Goal: Task Accomplishment & Management: Use online tool/utility

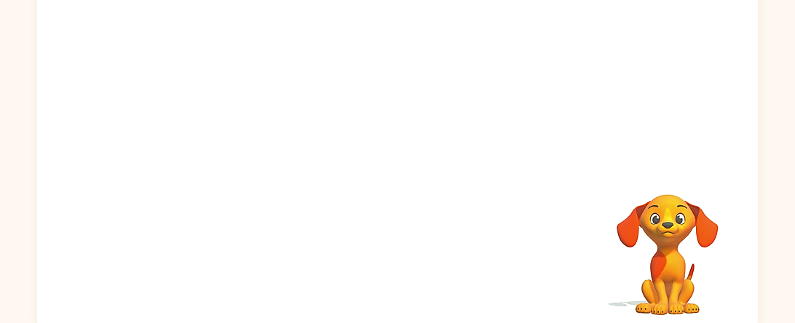
scroll to position [189, 0]
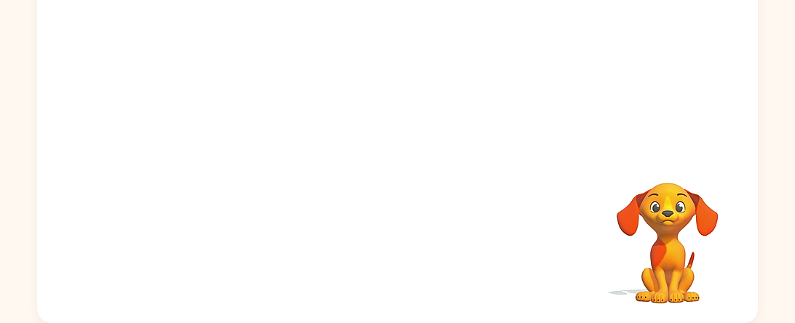
click at [603, 189] on video "Your browser must support playing .mp4 files to use Literably. Please try using…" at bounding box center [668, 233] width 146 height 146
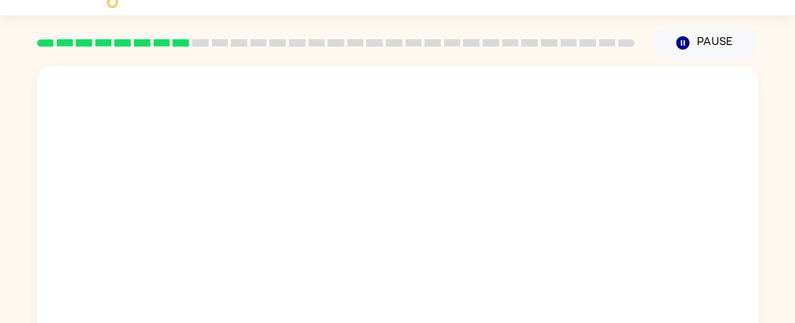
scroll to position [42, 0]
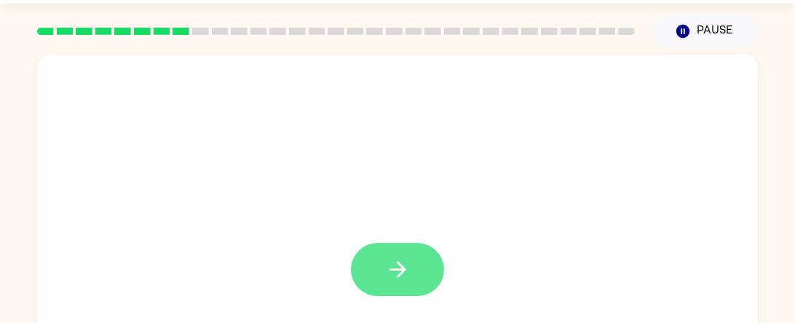
click at [409, 296] on button "button" at bounding box center [397, 269] width 93 height 53
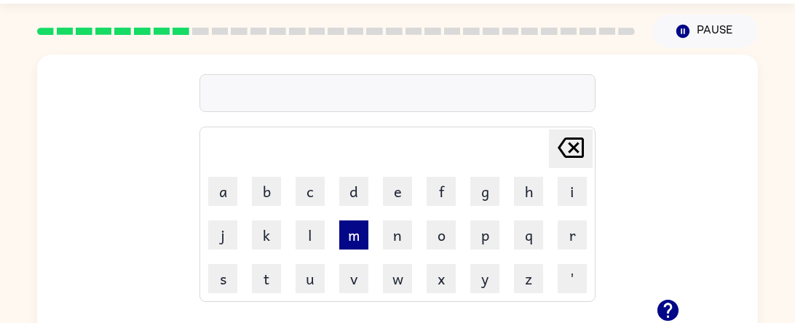
click at [351, 238] on button "m" at bounding box center [353, 235] width 29 height 29
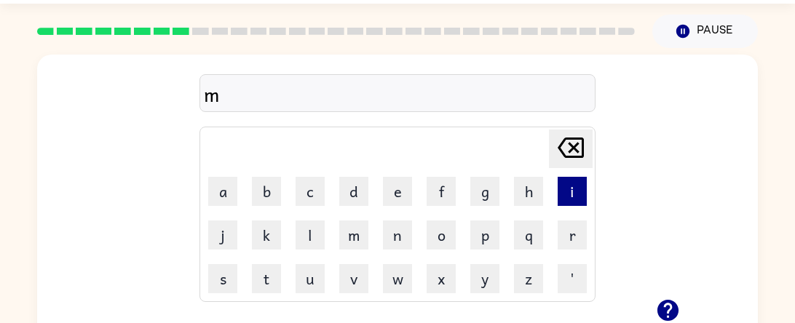
click at [576, 184] on button "i" at bounding box center [572, 191] width 29 height 29
click at [575, 235] on button "r" at bounding box center [572, 235] width 29 height 29
click at [214, 185] on button "a" at bounding box center [222, 191] width 29 height 29
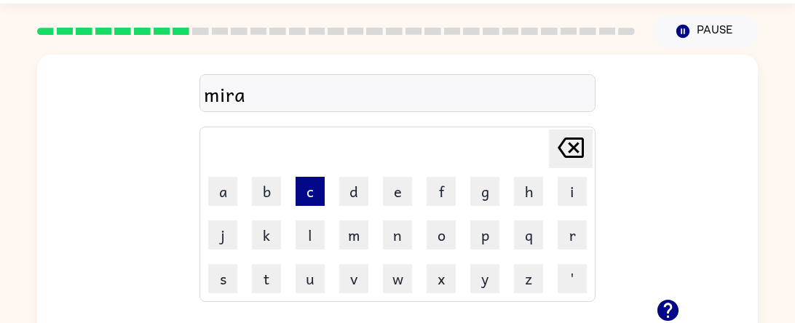
click at [318, 200] on button "c" at bounding box center [310, 191] width 29 height 29
click at [324, 239] on button "l" at bounding box center [310, 235] width 29 height 29
click at [383, 186] on button "e" at bounding box center [397, 191] width 29 height 29
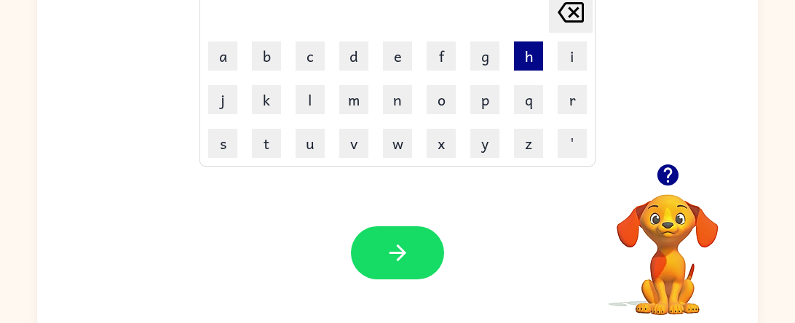
scroll to position [189, 0]
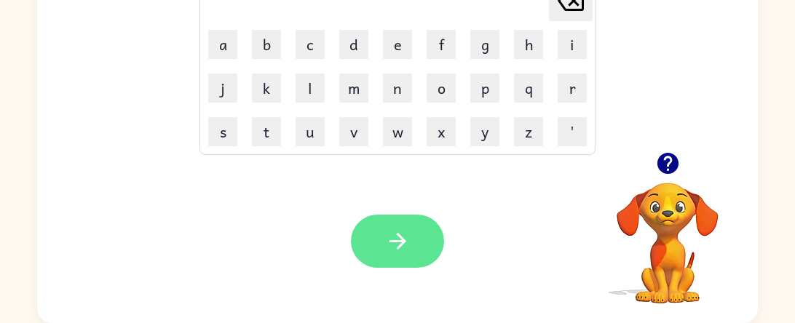
click at [365, 235] on button "button" at bounding box center [397, 241] width 93 height 53
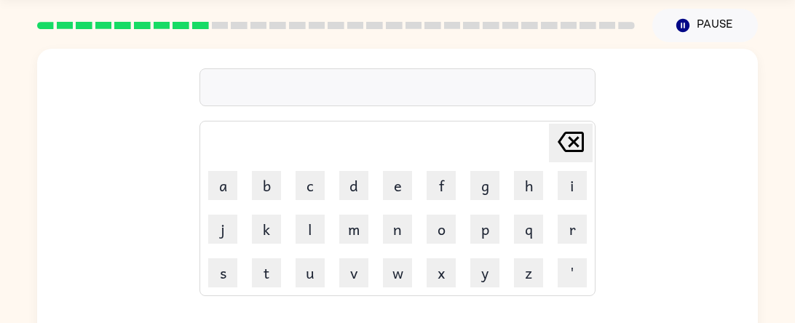
scroll to position [48, 0]
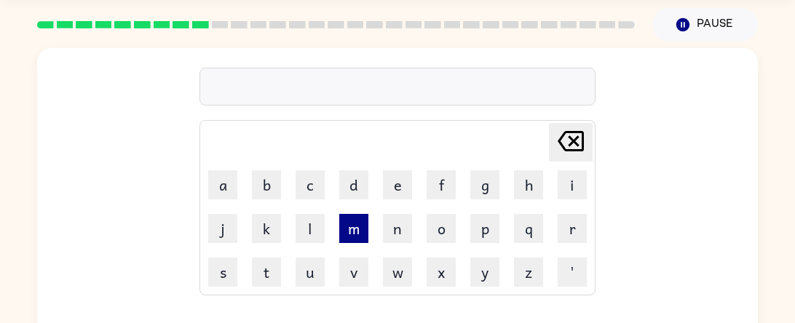
click at [353, 232] on button "m" at bounding box center [353, 228] width 29 height 29
click at [578, 183] on button "i" at bounding box center [572, 184] width 29 height 29
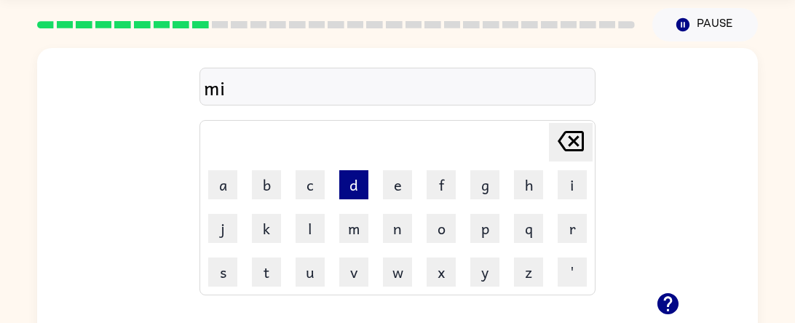
click at [350, 186] on button "d" at bounding box center [353, 184] width 29 height 29
click at [356, 236] on button "m" at bounding box center [353, 228] width 29 height 29
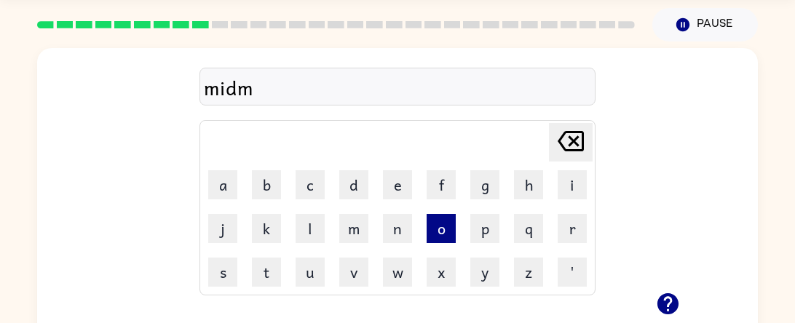
click at [436, 239] on button "o" at bounding box center [441, 228] width 29 height 29
click at [560, 231] on button "r" at bounding box center [572, 228] width 29 height 29
click at [395, 216] on button "n" at bounding box center [397, 228] width 29 height 29
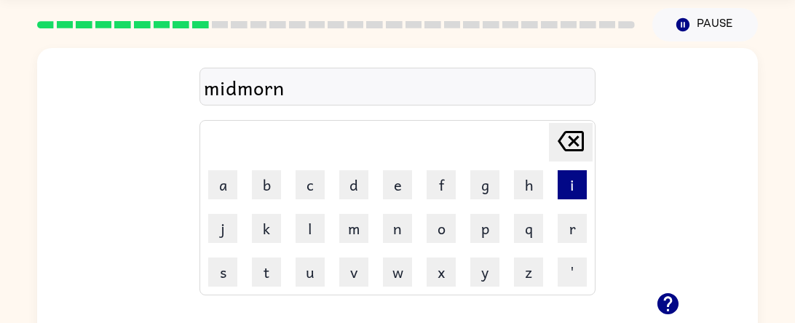
click at [574, 184] on button "i" at bounding box center [572, 184] width 29 height 29
click at [495, 188] on button "g" at bounding box center [485, 184] width 29 height 29
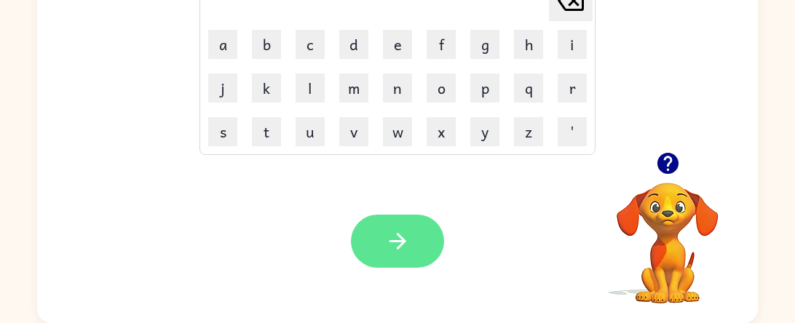
click at [408, 241] on icon "button" at bounding box center [397, 241] width 25 height 25
click at [388, 250] on icon "button" at bounding box center [397, 241] width 25 height 25
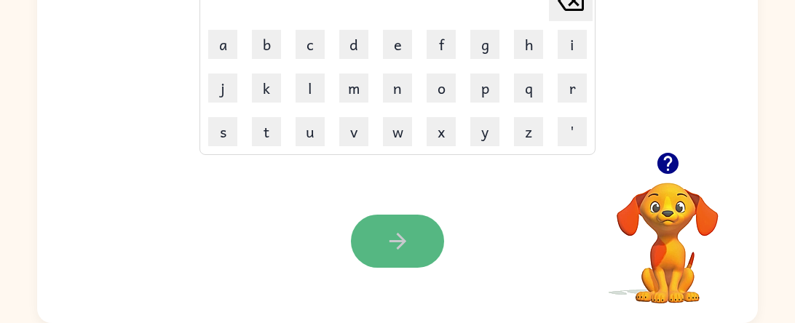
click at [415, 245] on button "button" at bounding box center [397, 241] width 93 height 53
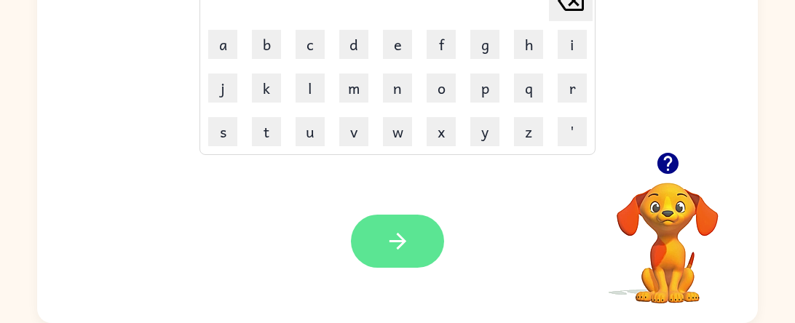
click at [429, 252] on button "button" at bounding box center [397, 241] width 93 height 53
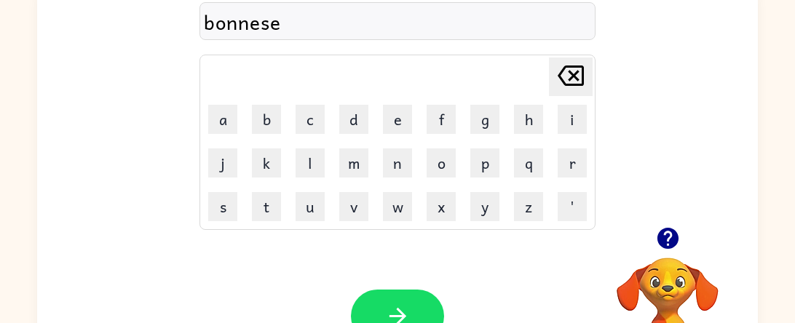
scroll to position [118, 0]
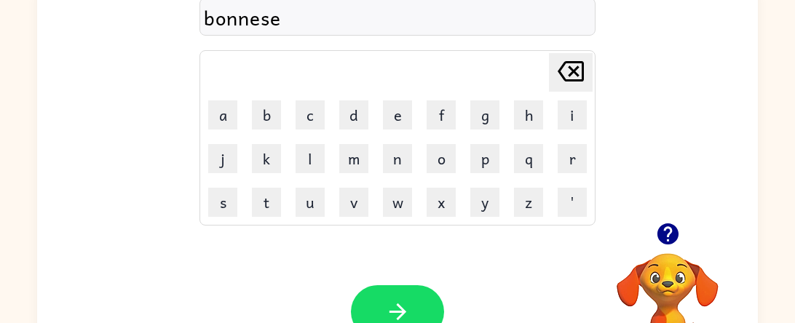
click at [245, 25] on div "bonnese" at bounding box center [398, 17] width 388 height 31
click at [250, 23] on div "bonnese" at bounding box center [398, 17] width 388 height 31
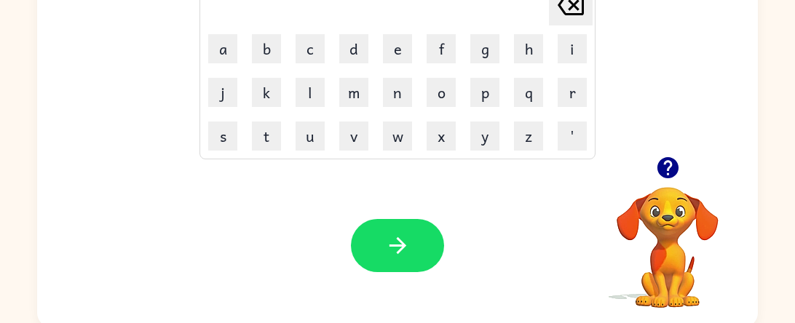
scroll to position [189, 0]
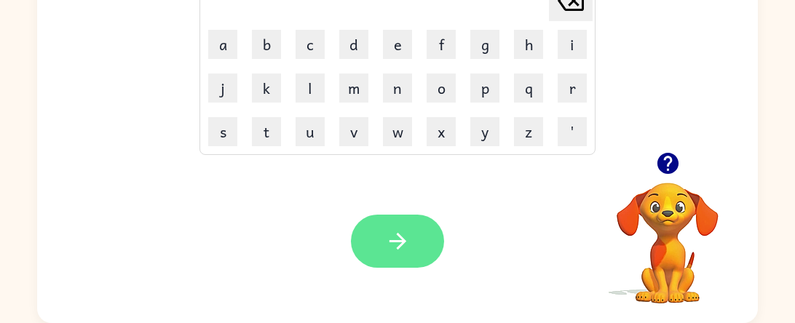
click at [406, 246] on icon "button" at bounding box center [397, 241] width 25 height 25
click at [402, 259] on button "button" at bounding box center [397, 241] width 93 height 53
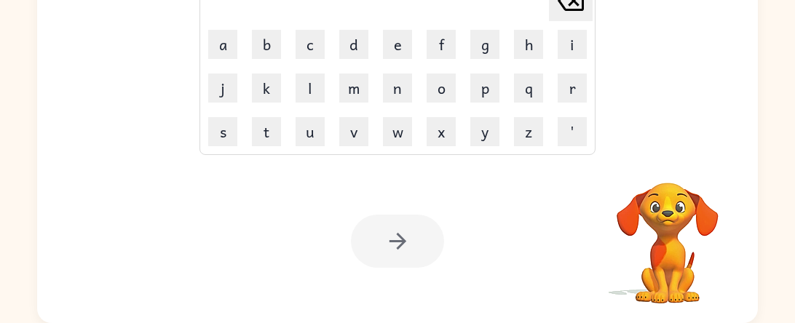
click at [385, 232] on div at bounding box center [397, 241] width 93 height 53
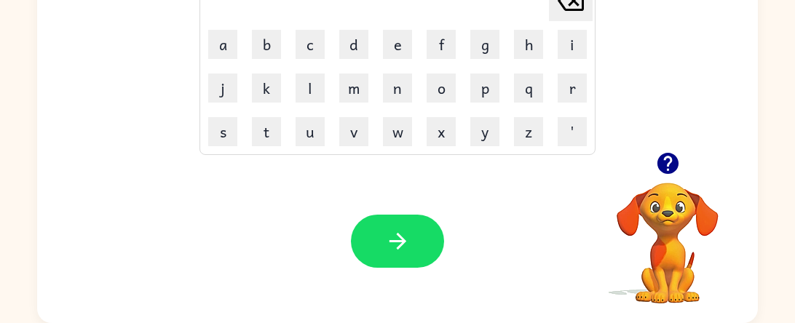
click at [385, 232] on icon "button" at bounding box center [397, 241] width 25 height 25
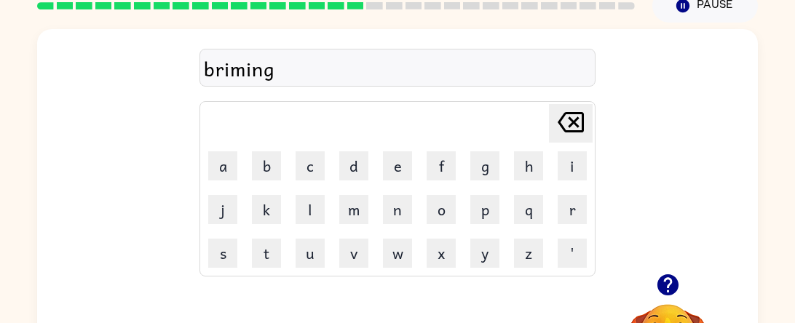
scroll to position [68, 0]
click at [247, 74] on div "briming" at bounding box center [398, 67] width 388 height 31
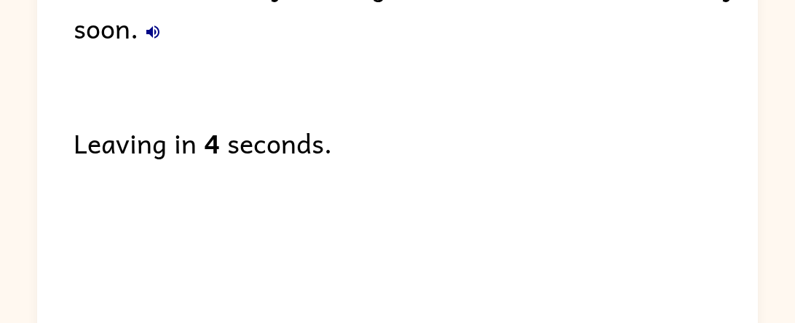
scroll to position [143, 0]
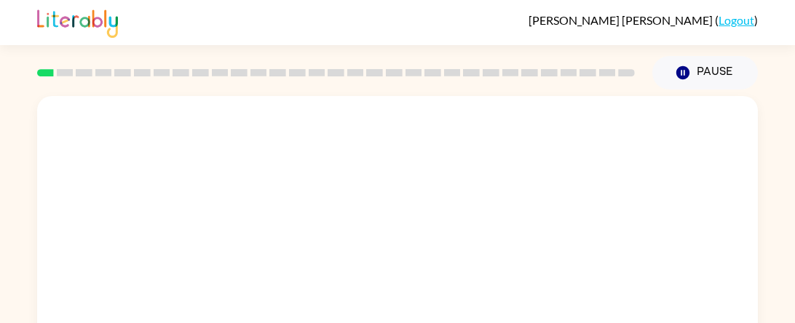
click at [575, 133] on video "Your browser must support playing .mp4 files to use Literably. Please try using…" at bounding box center [397, 218] width 721 height 245
click at [575, 133] on div at bounding box center [397, 304] width 721 height 416
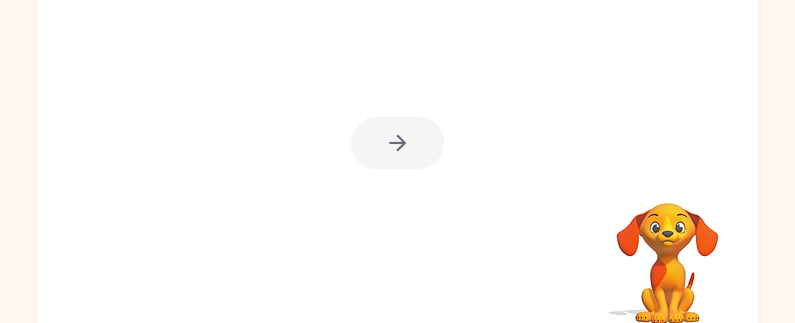
scroll to position [173, 0]
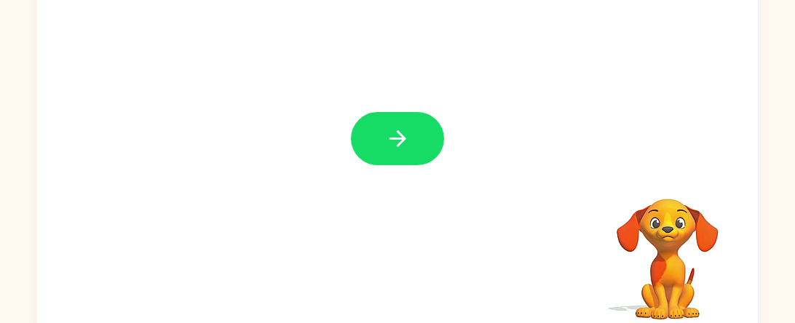
click at [419, 140] on button "button" at bounding box center [397, 138] width 93 height 53
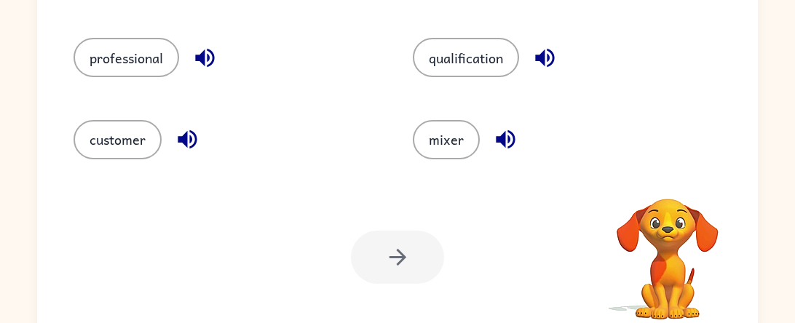
scroll to position [122, 0]
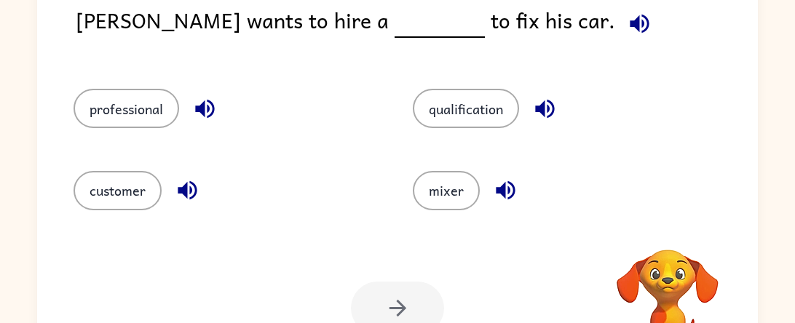
click at [465, 181] on div "mixer" at bounding box center [554, 184] width 339 height 82
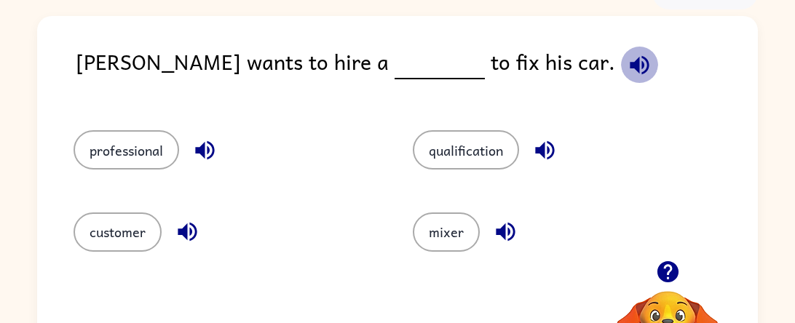
click at [630, 64] on icon "button" at bounding box center [639, 64] width 19 height 19
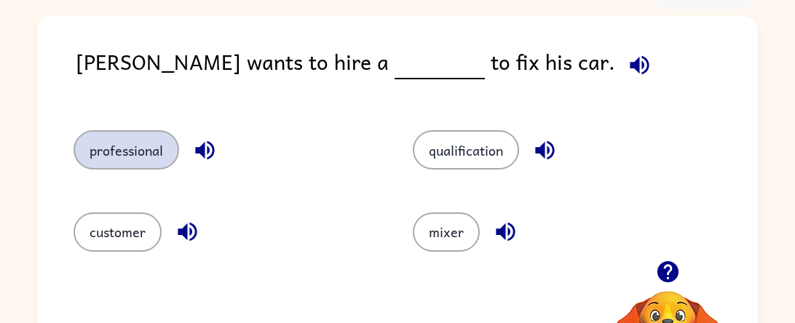
click at [146, 135] on button "professional" at bounding box center [127, 149] width 106 height 39
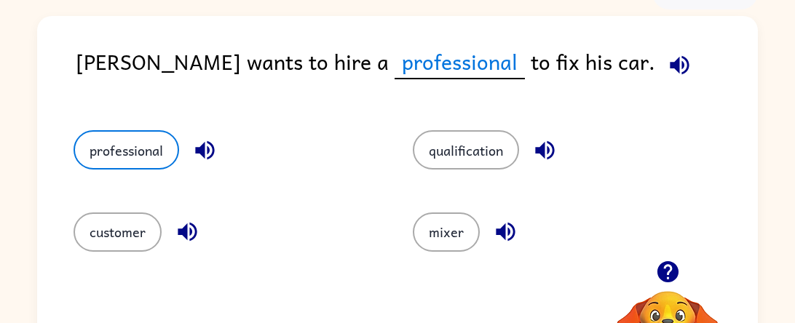
scroll to position [189, 0]
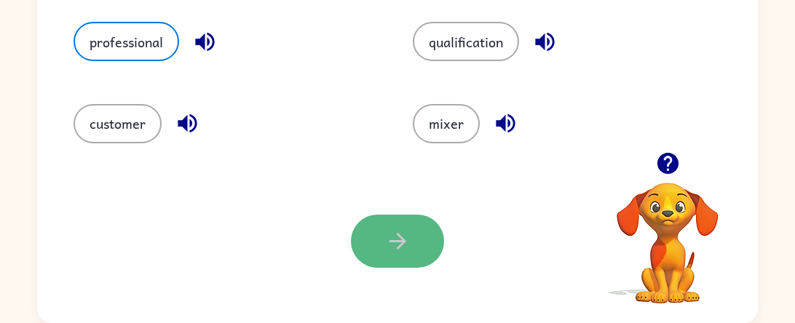
click at [404, 243] on icon "button" at bounding box center [397, 241] width 17 height 17
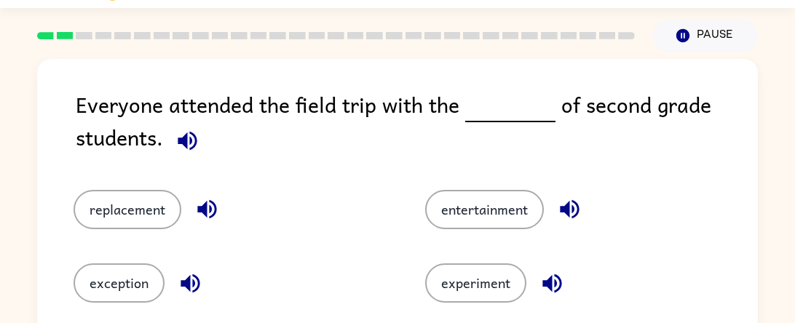
scroll to position [45, 0]
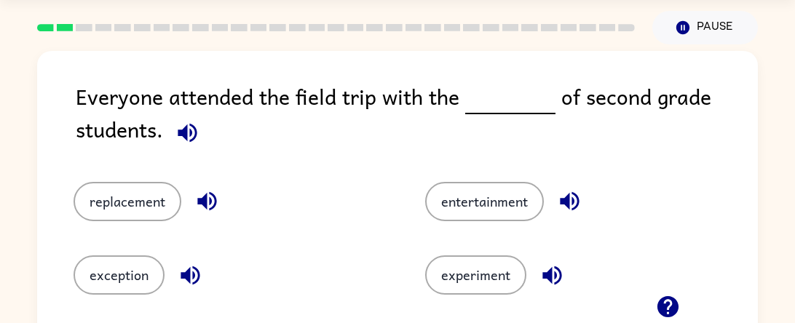
click at [188, 133] on icon "button" at bounding box center [187, 132] width 19 height 19
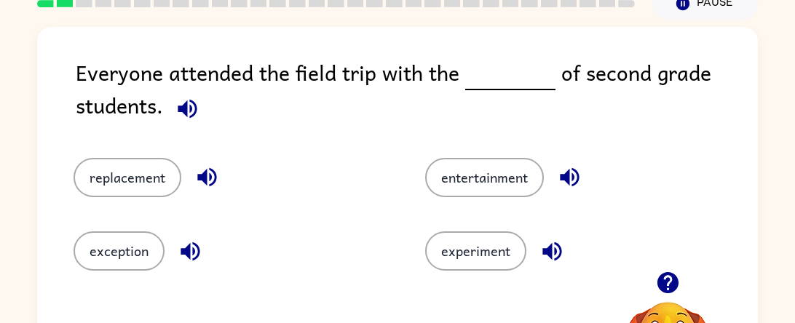
scroll to position [74, 0]
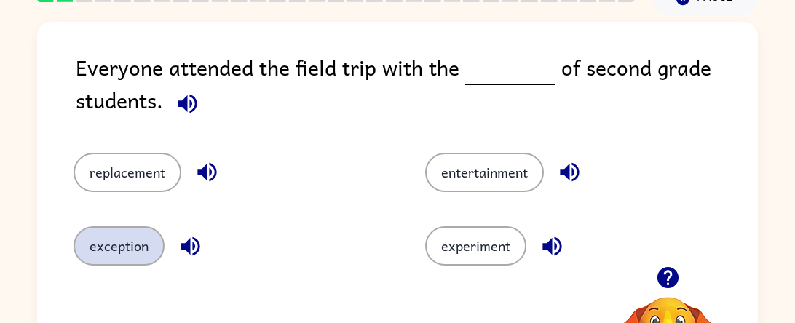
click at [120, 243] on button "exception" at bounding box center [119, 246] width 91 height 39
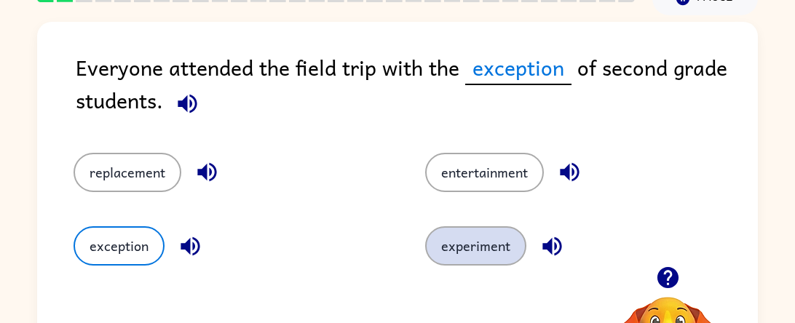
scroll to position [189, 0]
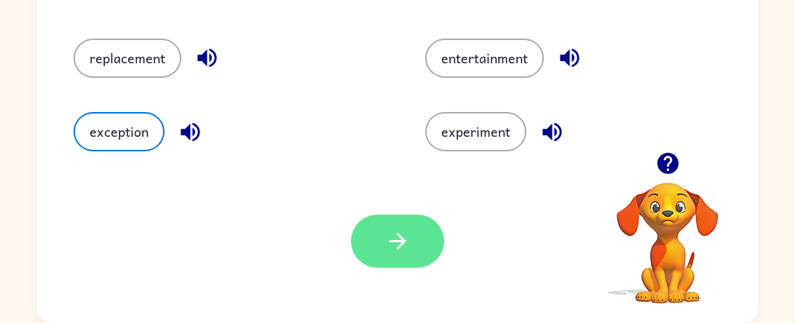
click at [425, 260] on button "button" at bounding box center [397, 241] width 93 height 53
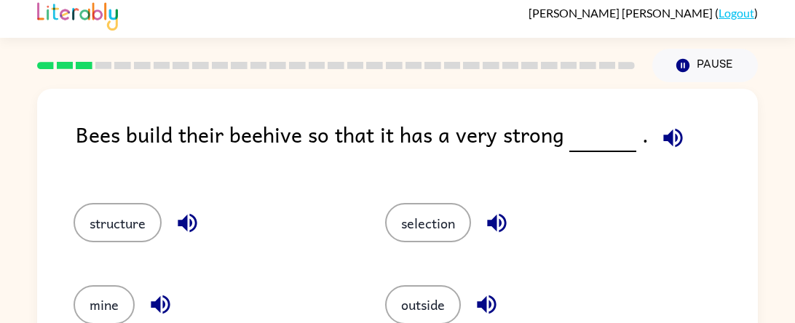
scroll to position [9, 0]
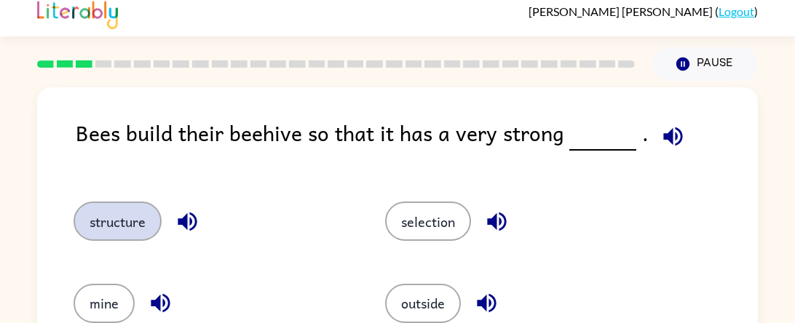
click at [117, 216] on button "structure" at bounding box center [118, 221] width 88 height 39
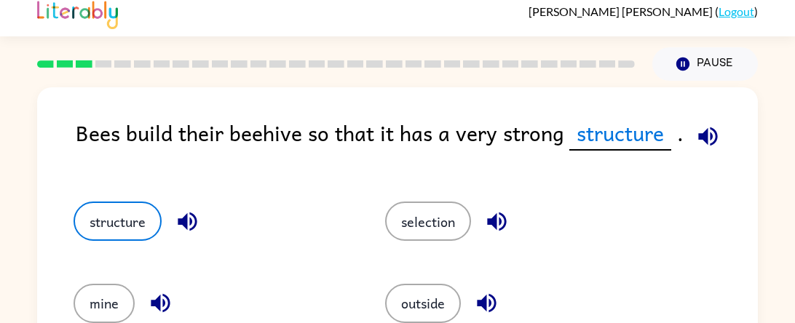
scroll to position [189, 0]
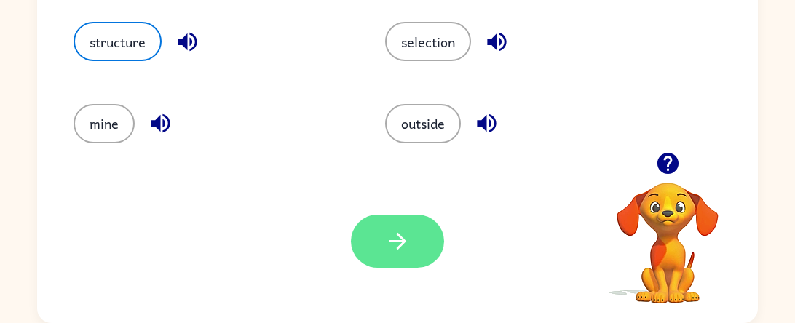
click at [410, 218] on button "button" at bounding box center [397, 241] width 93 height 53
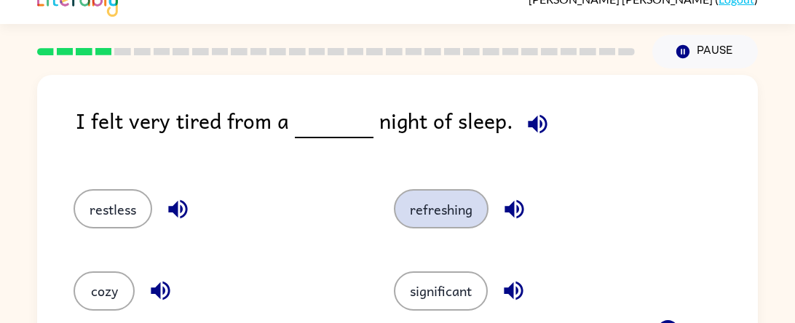
scroll to position [30, 0]
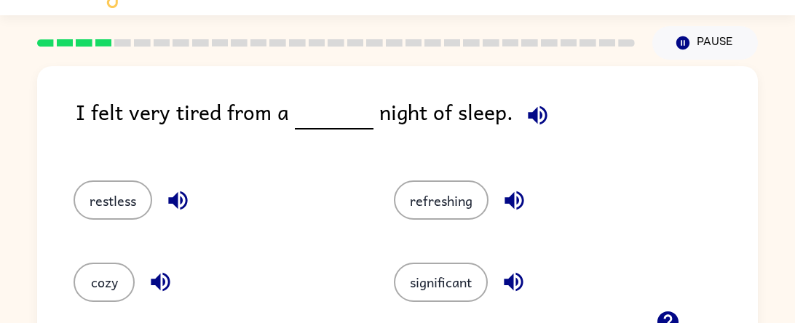
click at [153, 194] on div "restless" at bounding box center [217, 200] width 287 height 39
click at [133, 198] on button "restless" at bounding box center [113, 200] width 79 height 39
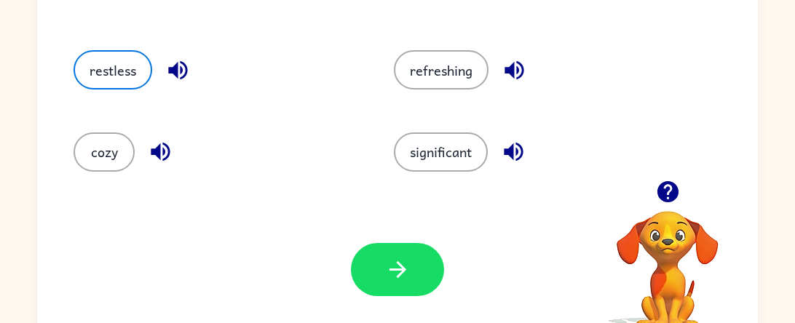
scroll to position [167, 0]
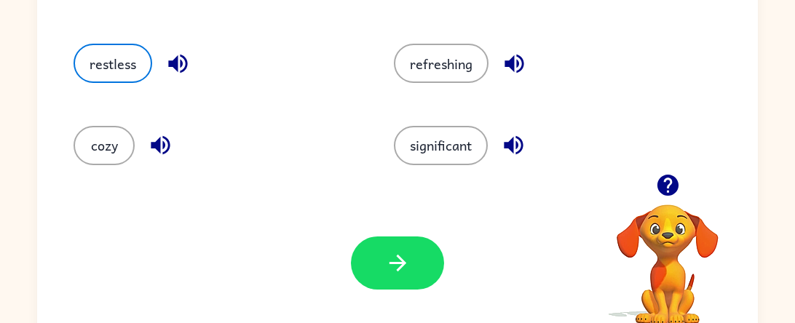
click at [256, 249] on div "Your browser must support playing .mp4 files to use Literably. Please try using…" at bounding box center [397, 263] width 721 height 164
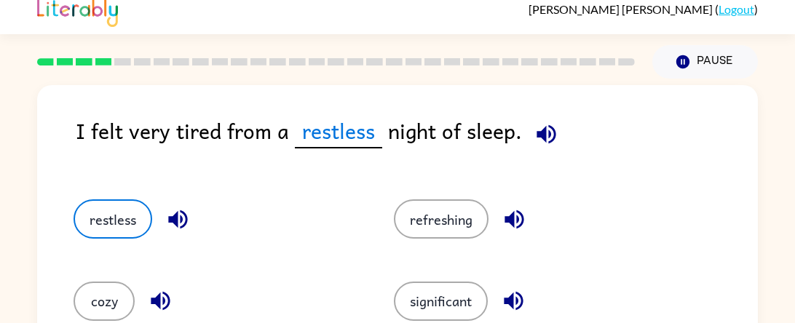
scroll to position [189, 0]
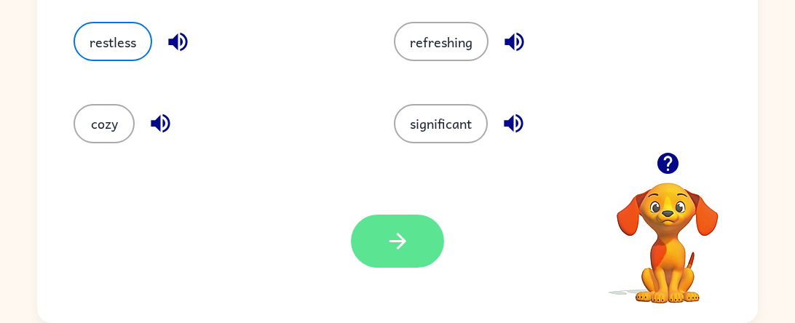
click at [369, 247] on button "button" at bounding box center [397, 241] width 93 height 53
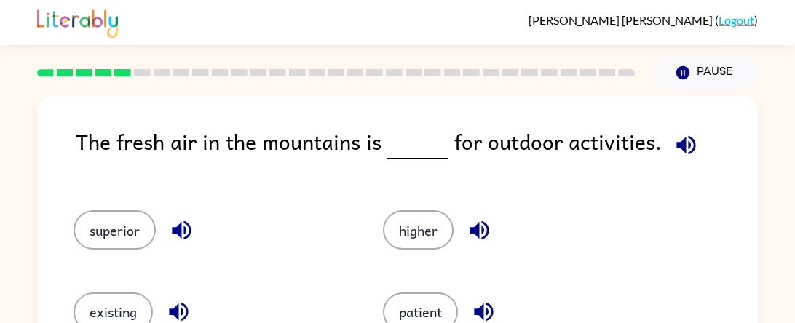
scroll to position [1, 0]
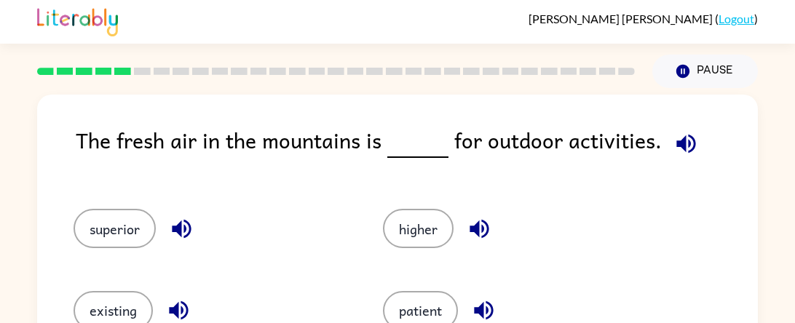
click at [683, 142] on icon "button" at bounding box center [686, 143] width 19 height 19
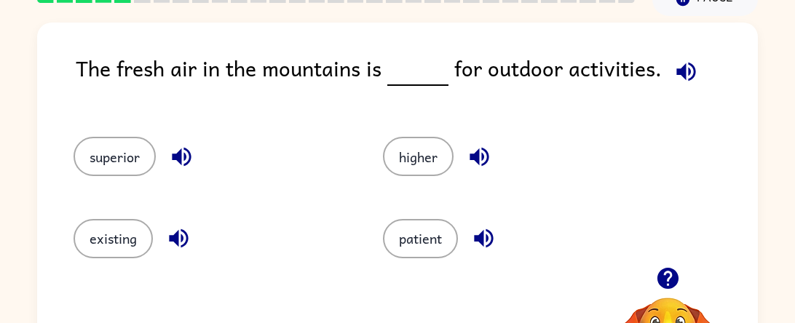
scroll to position [78, 0]
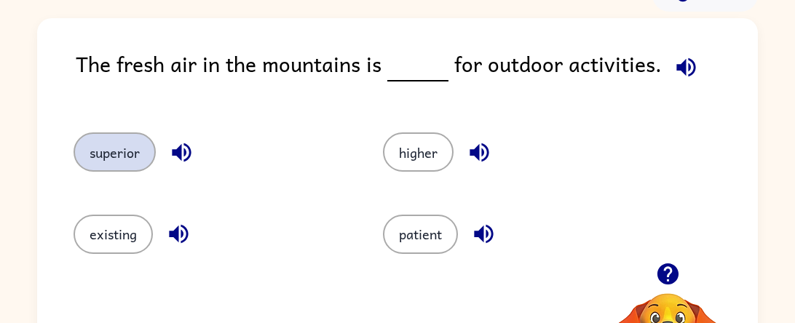
click at [75, 151] on button "superior" at bounding box center [115, 152] width 82 height 39
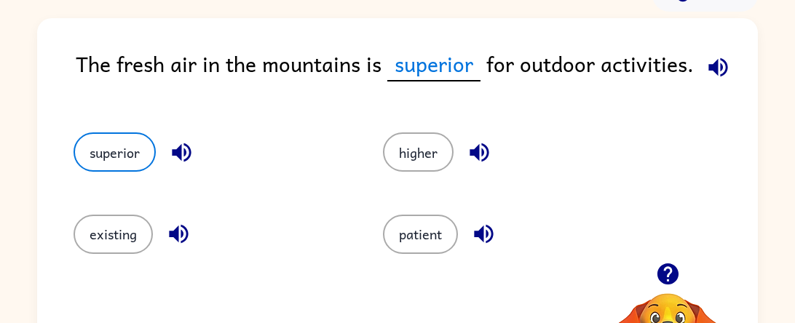
scroll to position [189, 0]
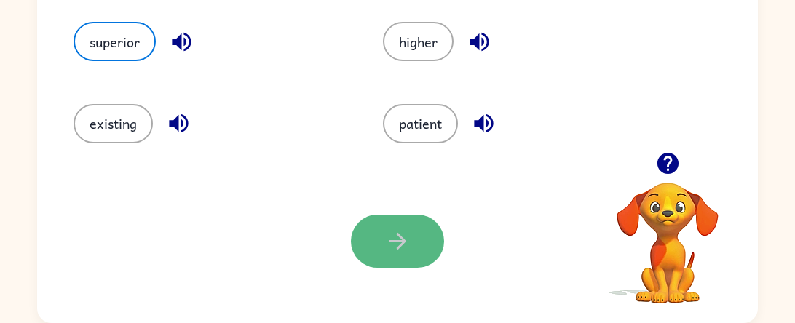
click at [425, 241] on button "button" at bounding box center [397, 241] width 93 height 53
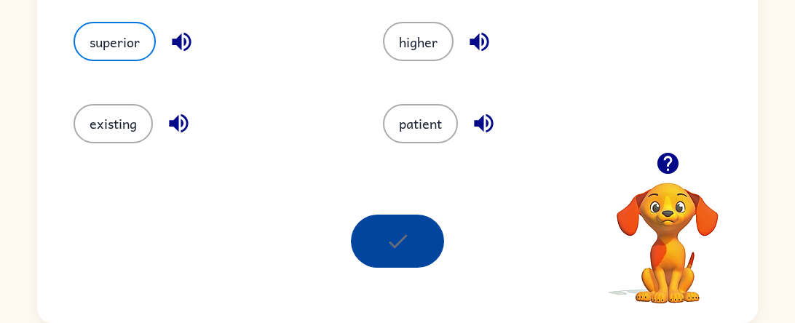
scroll to position [0, 0]
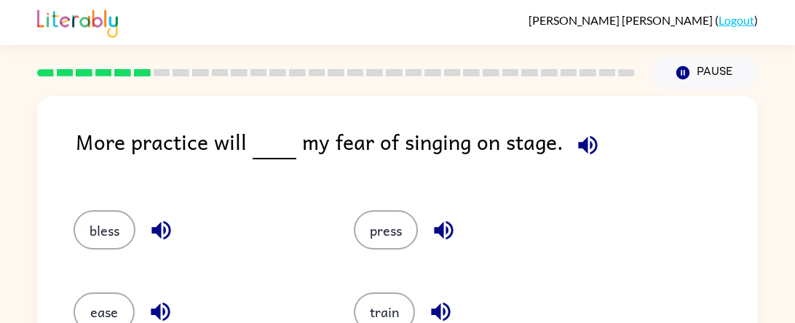
click at [583, 146] on icon "button" at bounding box center [587, 145] width 25 height 25
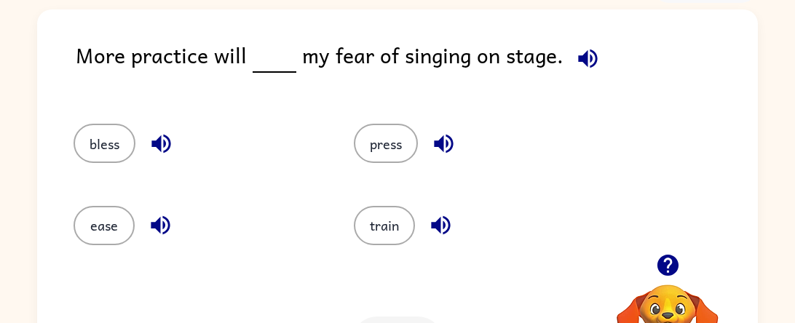
scroll to position [88, 0]
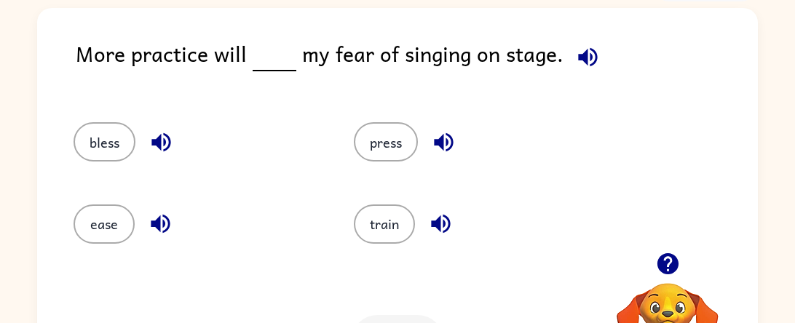
click at [117, 165] on div "bless" at bounding box center [186, 136] width 280 height 82
click at [117, 151] on button "bless" at bounding box center [105, 141] width 62 height 39
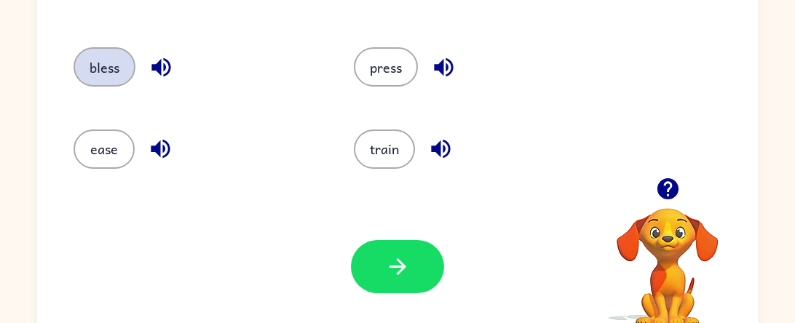
scroll to position [189, 0]
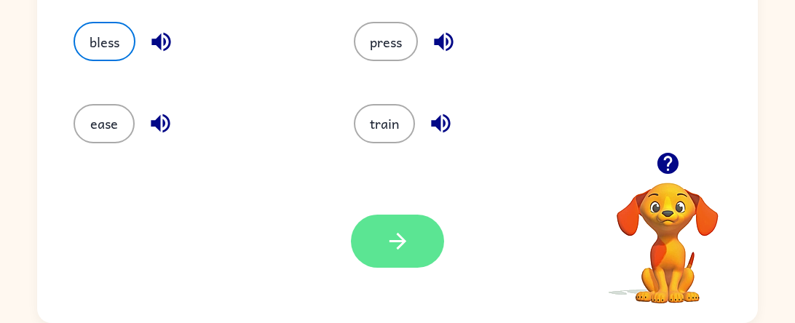
click at [406, 236] on icon "button" at bounding box center [397, 241] width 25 height 25
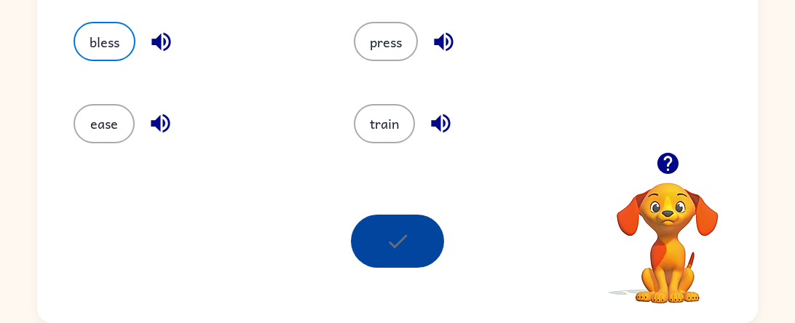
scroll to position [0, 0]
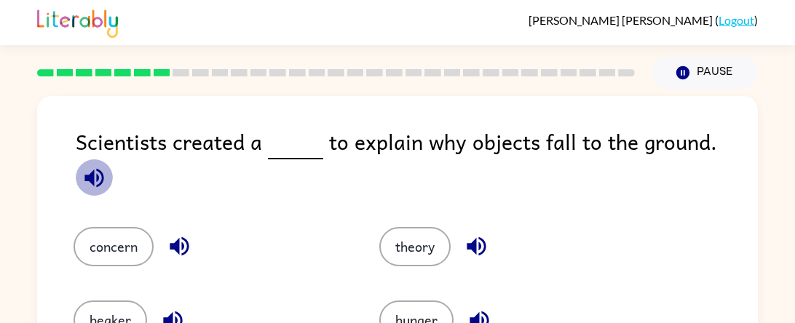
click at [107, 165] on icon "button" at bounding box center [94, 177] width 25 height 25
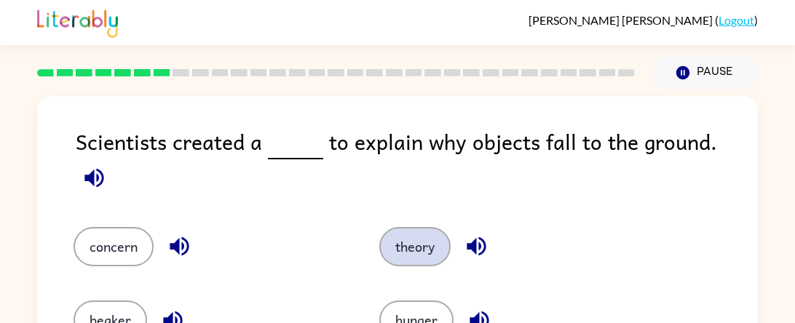
click at [428, 240] on button "theory" at bounding box center [415, 246] width 71 height 39
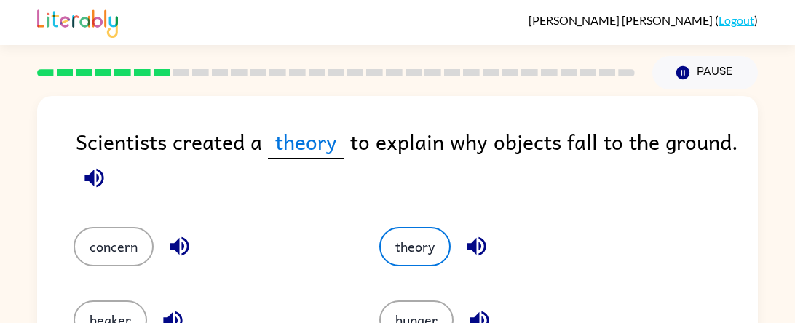
scroll to position [189, 0]
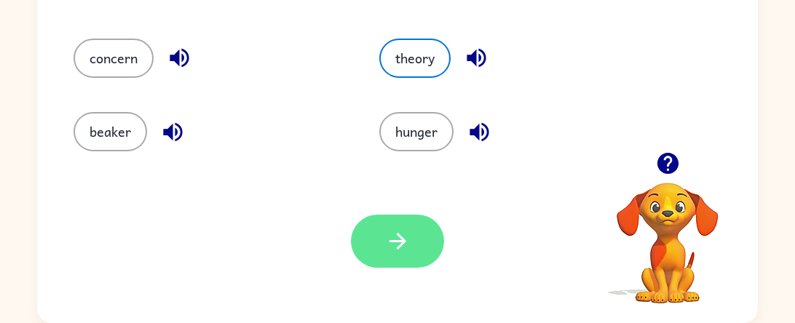
click at [406, 249] on icon "button" at bounding box center [397, 241] width 25 height 25
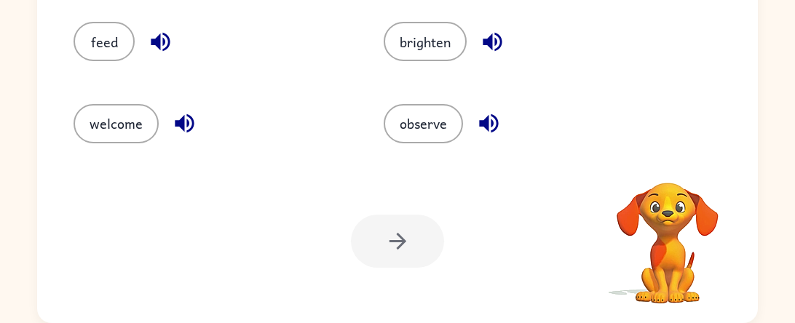
scroll to position [0, 0]
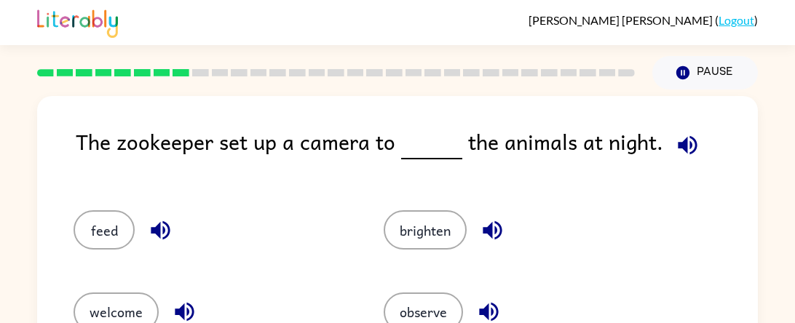
click at [688, 148] on icon "button" at bounding box center [687, 144] width 19 height 19
click at [439, 304] on button "observe" at bounding box center [423, 312] width 79 height 39
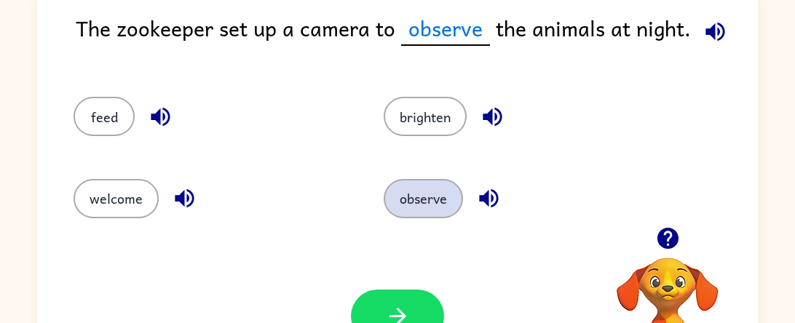
scroll to position [119, 0]
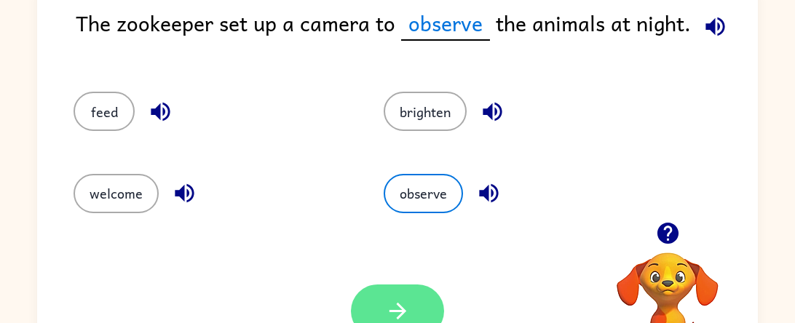
click at [403, 304] on icon "button" at bounding box center [397, 311] width 25 height 25
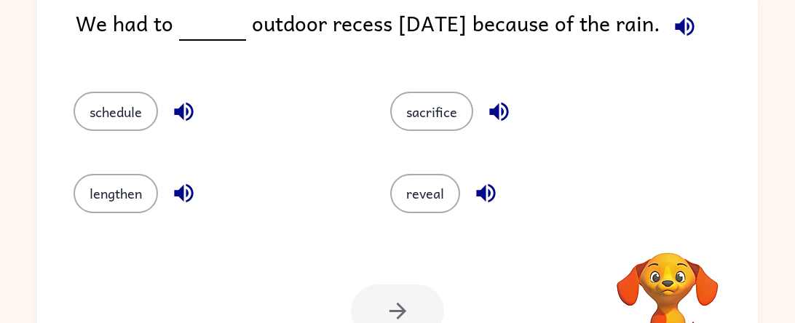
click at [675, 25] on icon "button" at bounding box center [684, 26] width 19 height 19
click at [672, 30] on icon "button" at bounding box center [684, 26] width 25 height 25
click at [672, 28] on icon "button" at bounding box center [684, 26] width 25 height 25
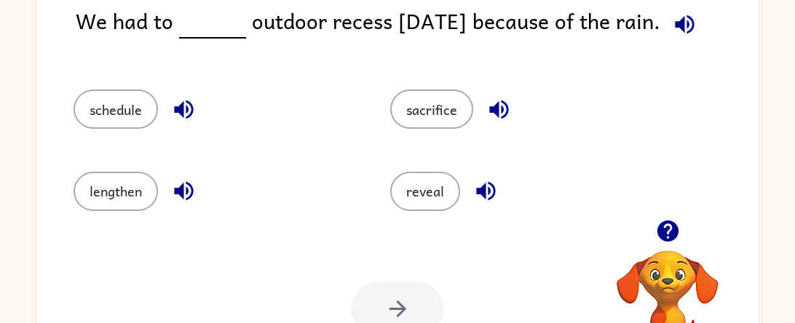
scroll to position [113, 0]
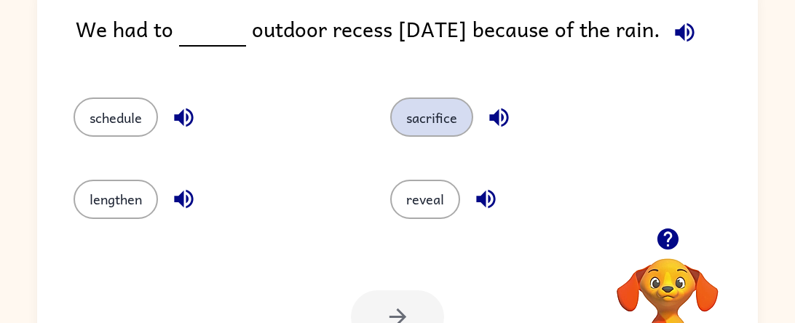
click at [450, 130] on button "sacrifice" at bounding box center [431, 117] width 83 height 39
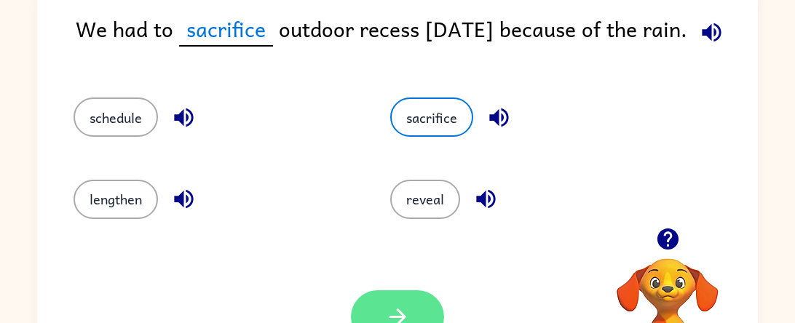
click at [397, 299] on button "button" at bounding box center [397, 317] width 93 height 53
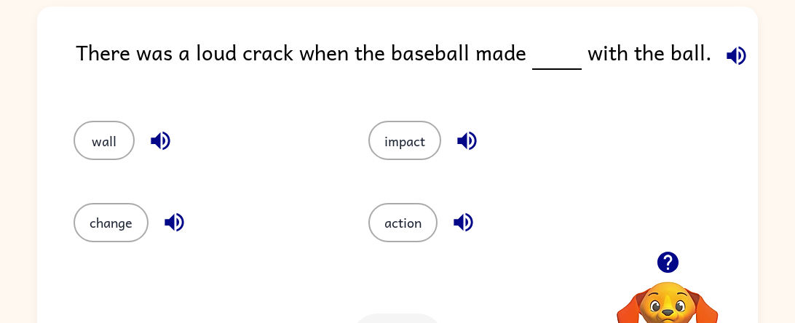
scroll to position [87, 0]
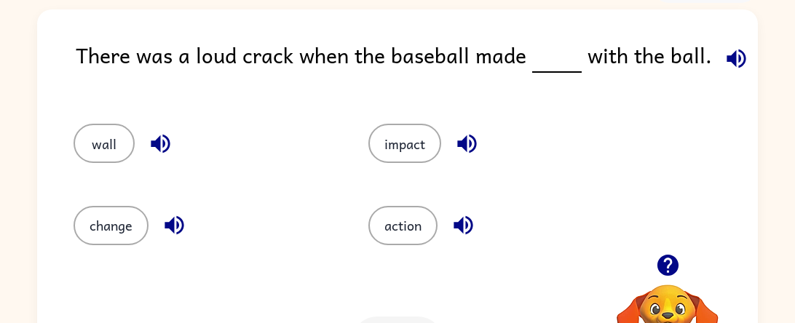
click at [728, 57] on icon "button" at bounding box center [736, 58] width 19 height 19
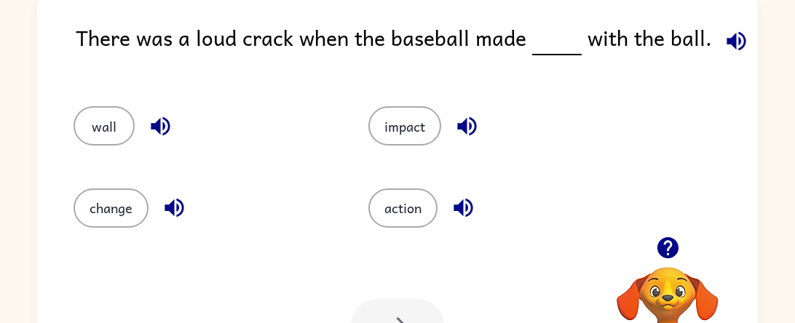
scroll to position [120, 0]
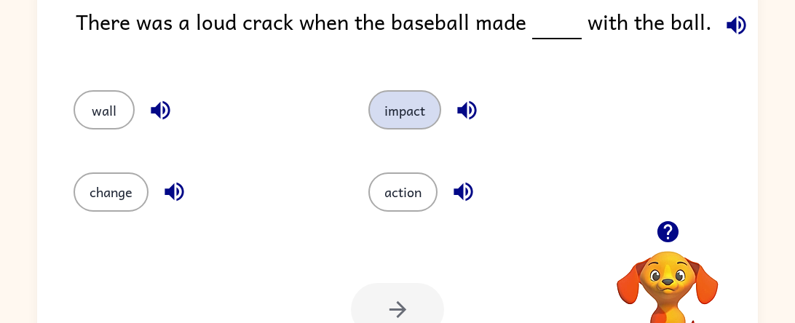
click at [403, 106] on button "impact" at bounding box center [405, 109] width 73 height 39
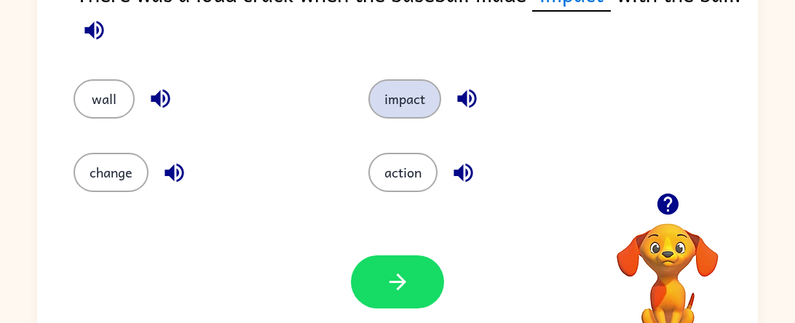
scroll to position [149, 0]
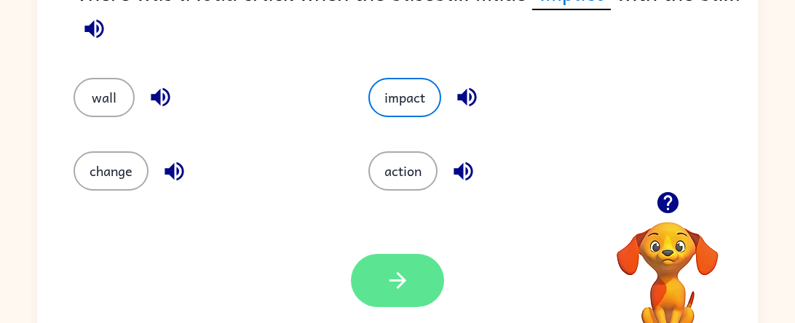
click at [406, 275] on icon "button" at bounding box center [397, 280] width 25 height 25
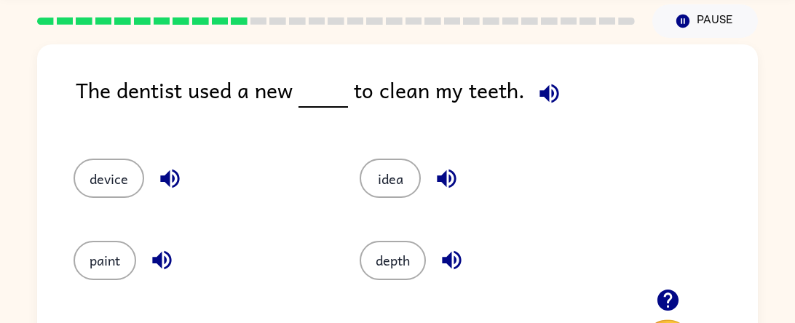
scroll to position [58, 0]
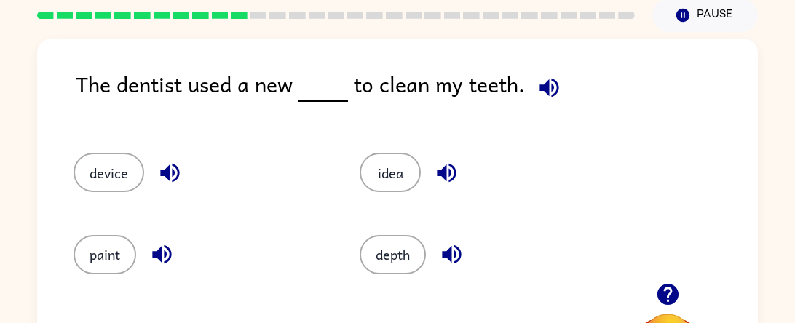
click at [540, 90] on icon "button" at bounding box center [549, 87] width 19 height 19
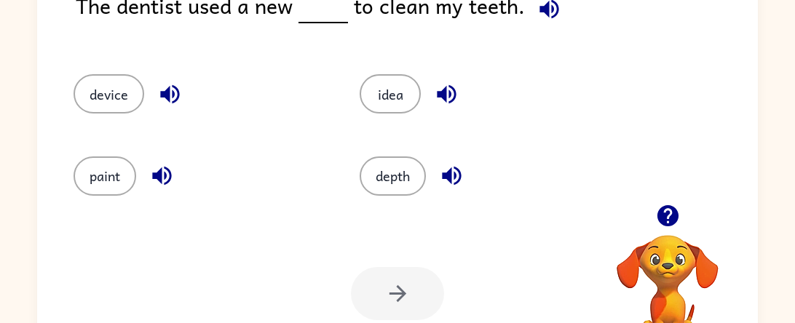
scroll to position [140, 0]
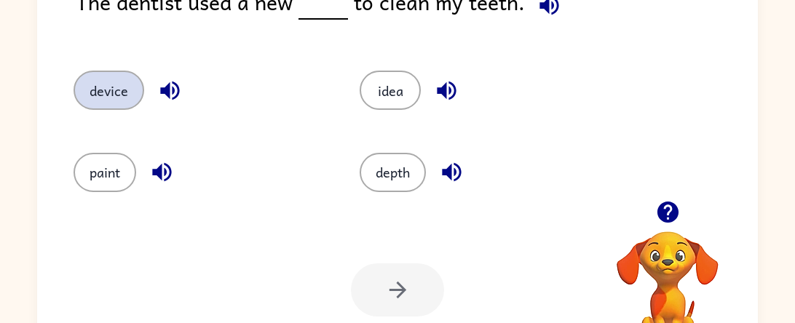
click at [125, 89] on button "device" at bounding box center [109, 90] width 71 height 39
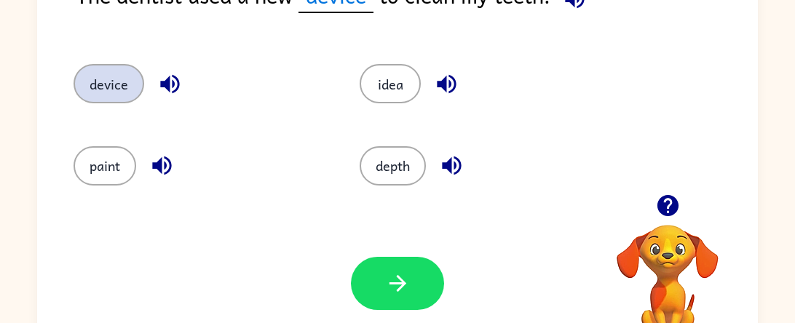
scroll to position [189, 0]
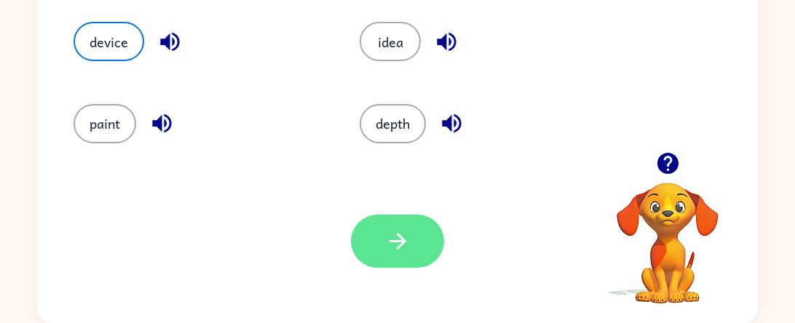
click at [397, 235] on icon "button" at bounding box center [397, 241] width 17 height 17
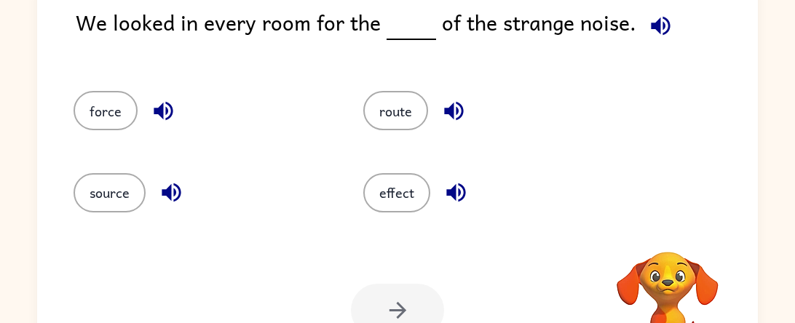
scroll to position [117, 0]
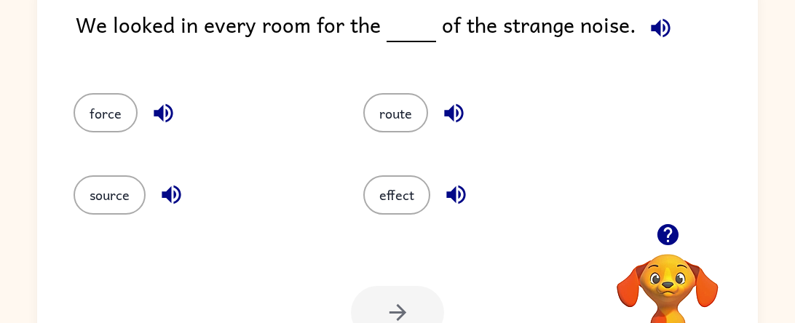
click at [650, 33] on icon "button" at bounding box center [660, 27] width 25 height 25
click at [124, 195] on button "source" at bounding box center [110, 195] width 72 height 39
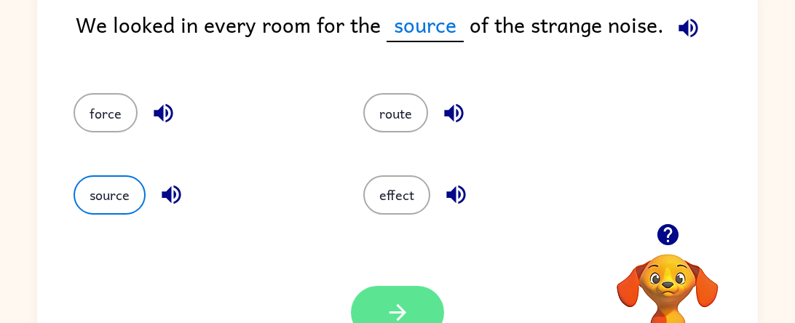
click at [390, 293] on button "button" at bounding box center [397, 312] width 93 height 53
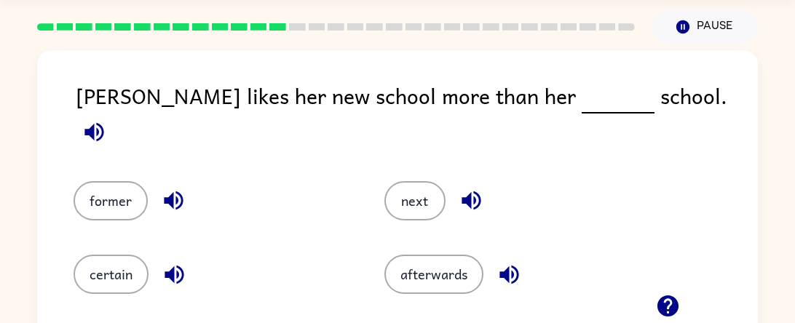
scroll to position [43, 0]
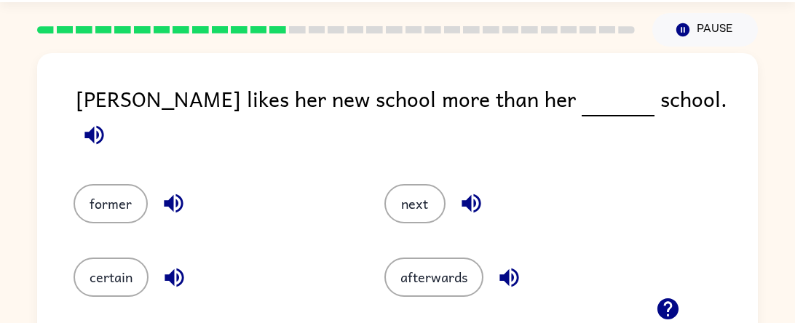
click at [103, 125] on icon "button" at bounding box center [93, 134] width 19 height 19
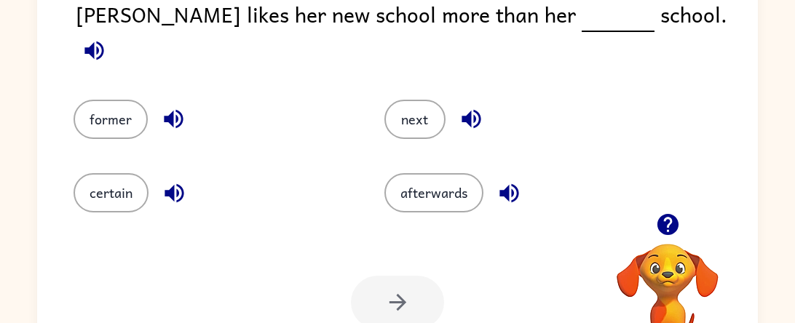
scroll to position [135, 0]
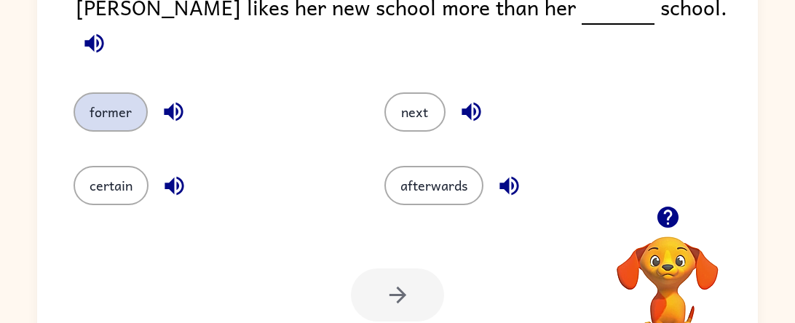
click at [116, 98] on button "former" at bounding box center [111, 112] width 74 height 39
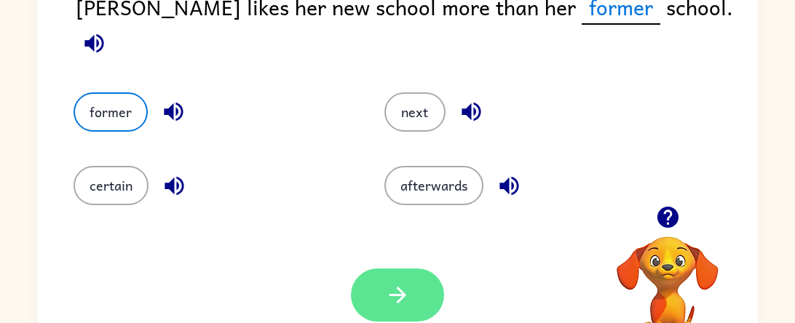
click at [398, 296] on icon "button" at bounding box center [397, 295] width 17 height 17
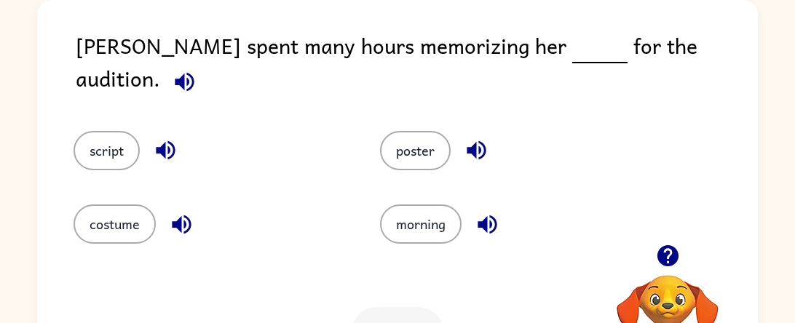
click at [197, 69] on icon "button" at bounding box center [184, 81] width 25 height 25
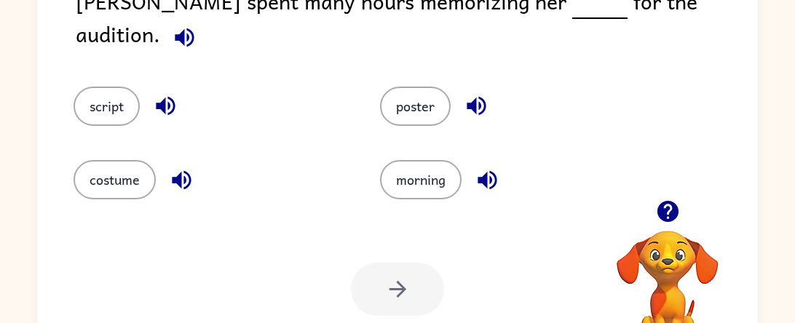
scroll to position [137, 0]
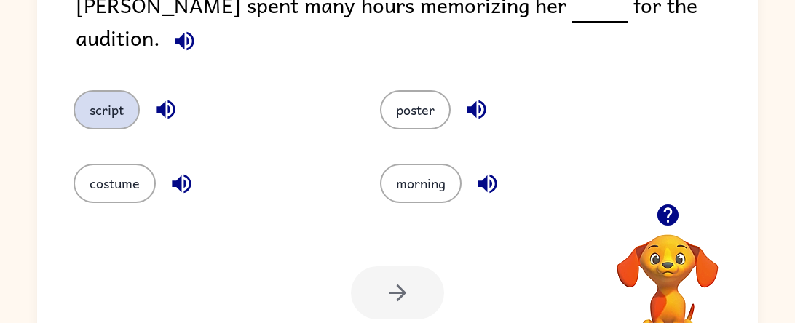
click at [117, 90] on button "script" at bounding box center [107, 109] width 66 height 39
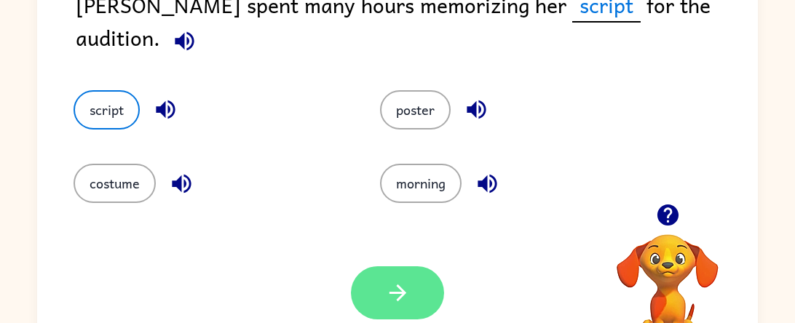
click at [396, 289] on icon "button" at bounding box center [397, 292] width 25 height 25
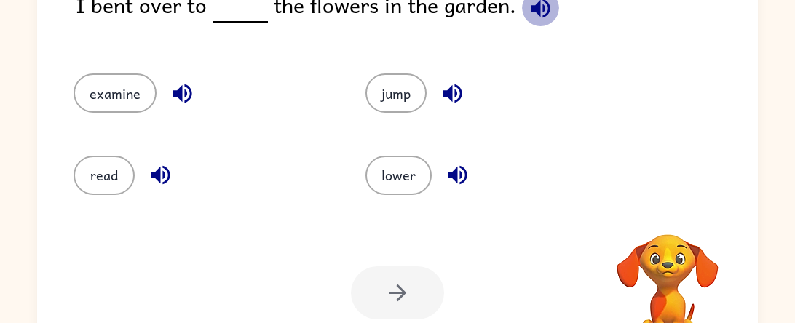
click at [539, 9] on icon "button" at bounding box center [540, 8] width 19 height 19
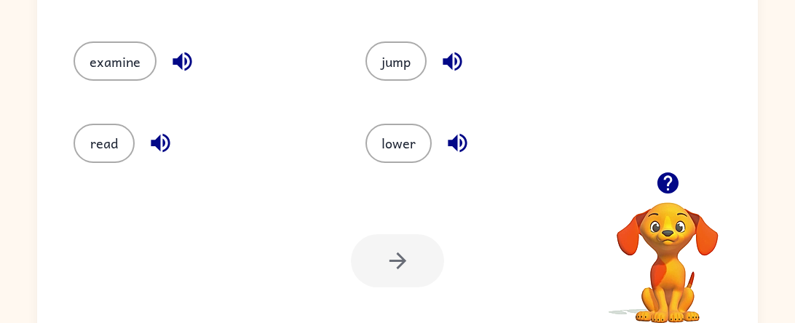
scroll to position [189, 0]
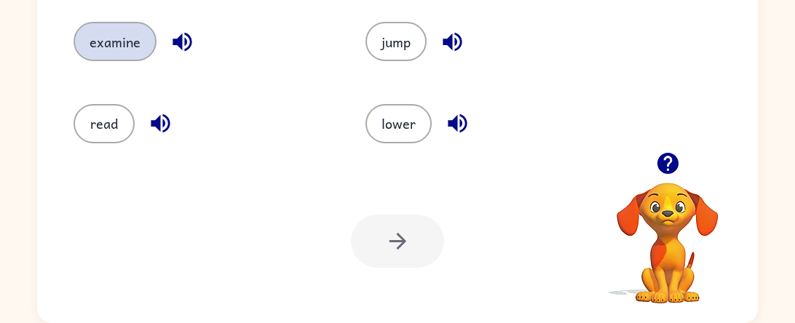
click at [88, 48] on button "examine" at bounding box center [115, 41] width 83 height 39
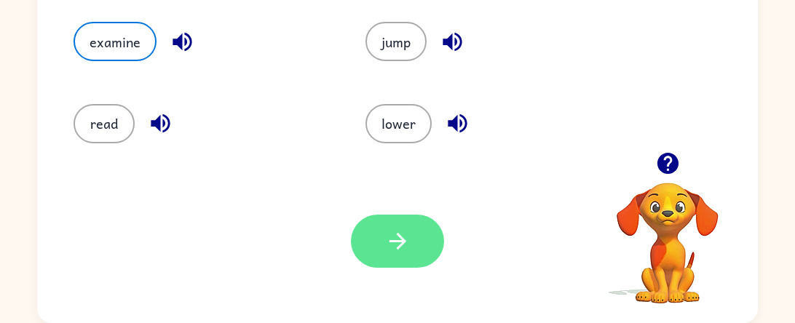
click at [383, 218] on button "button" at bounding box center [397, 241] width 93 height 53
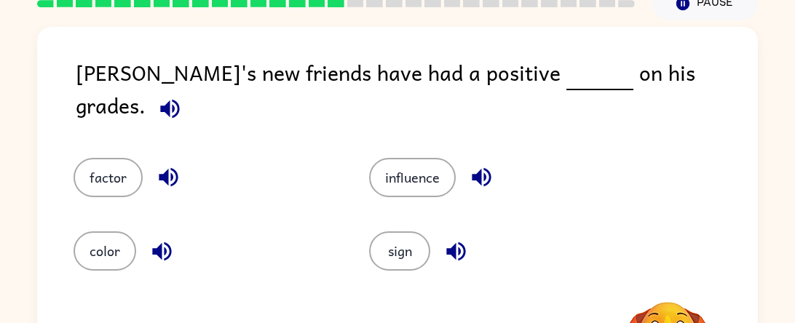
scroll to position [66, 0]
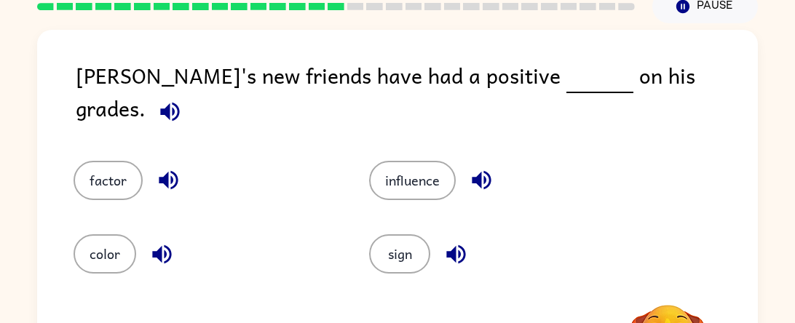
click at [183, 99] on icon "button" at bounding box center [169, 111] width 25 height 25
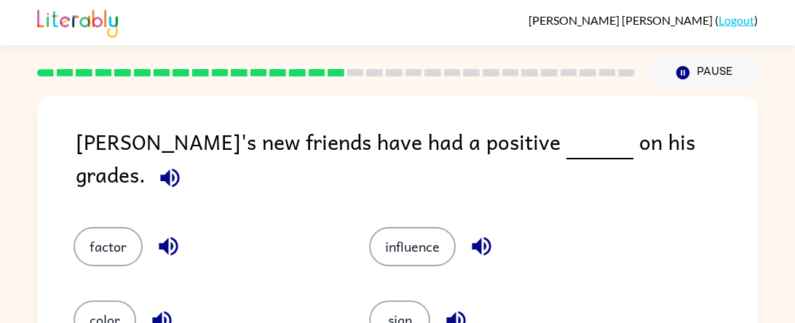
scroll to position [189, 0]
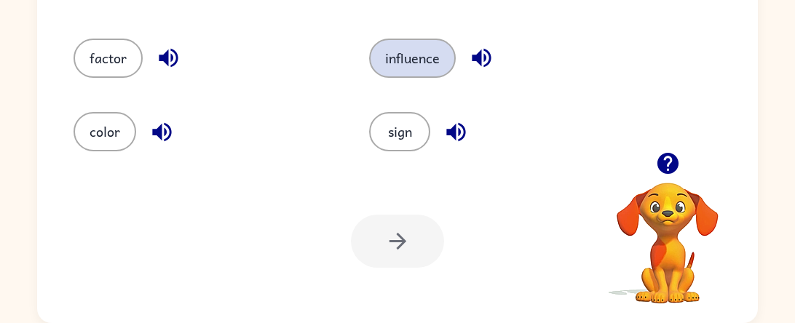
click at [396, 47] on button "influence" at bounding box center [412, 58] width 87 height 39
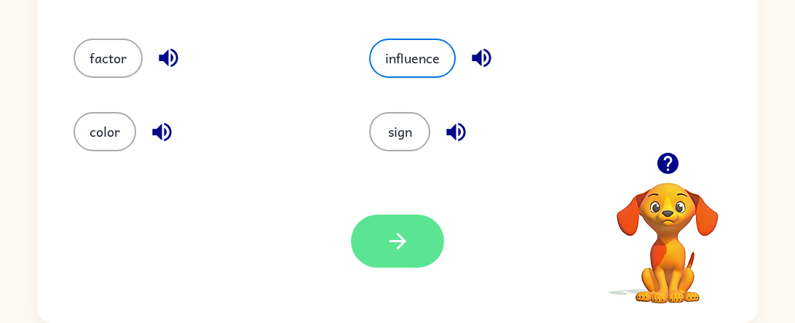
click at [361, 225] on button "button" at bounding box center [397, 241] width 93 height 53
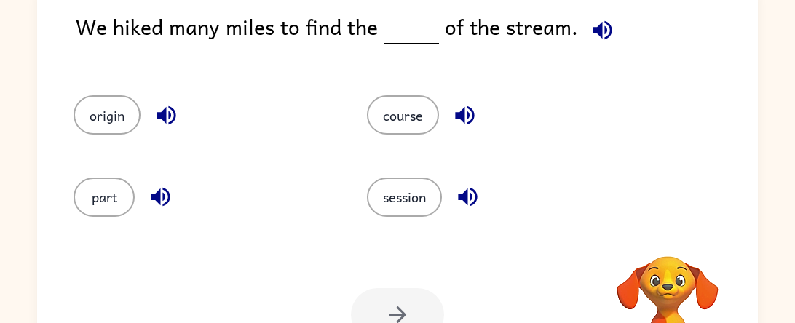
scroll to position [116, 0]
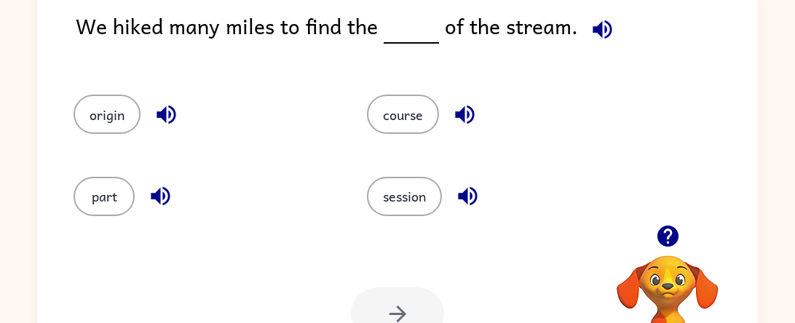
click at [607, 27] on icon "button" at bounding box center [602, 29] width 25 height 25
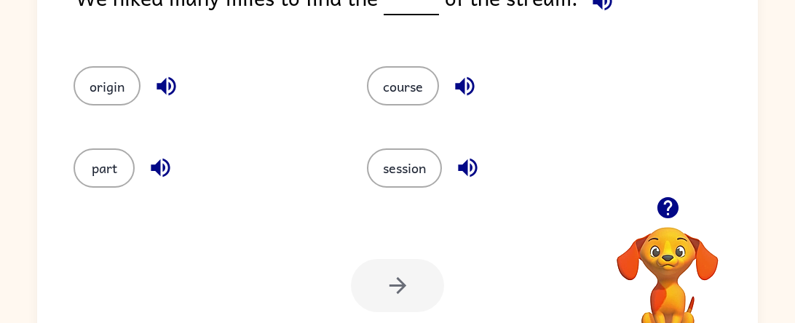
scroll to position [189, 0]
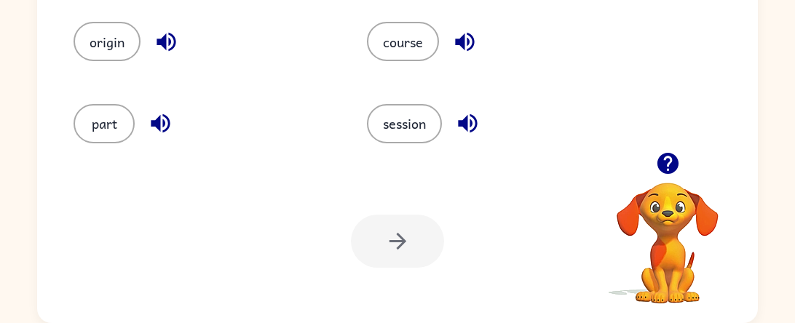
click at [297, 104] on div "part" at bounding box center [204, 123] width 260 height 39
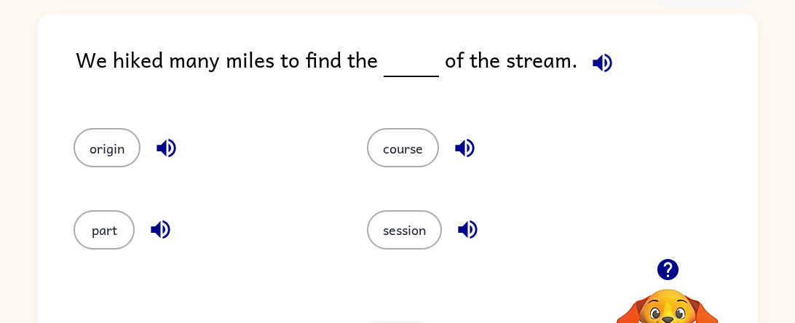
scroll to position [87, 0]
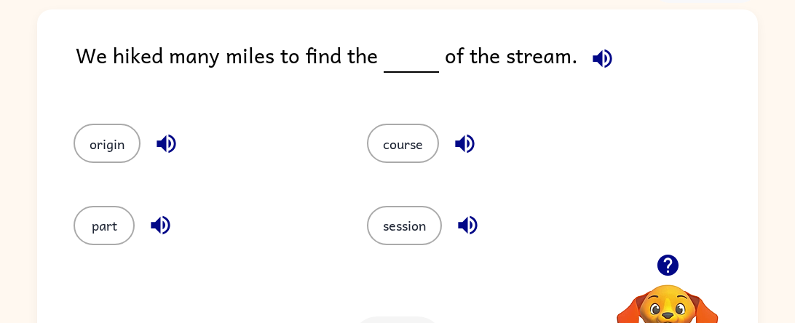
click at [422, 163] on div "course" at bounding box center [486, 137] width 294 height 82
click at [412, 142] on button "course" at bounding box center [403, 143] width 72 height 39
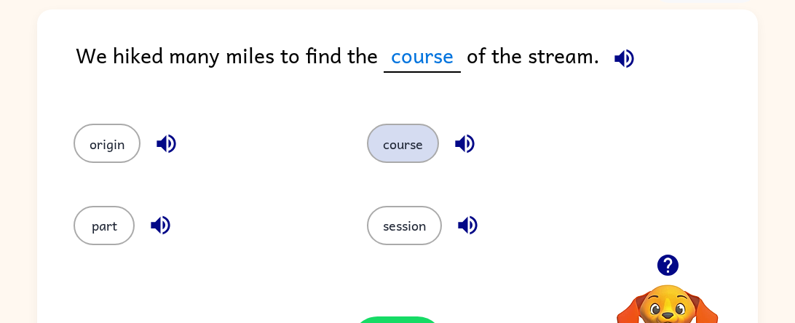
scroll to position [189, 0]
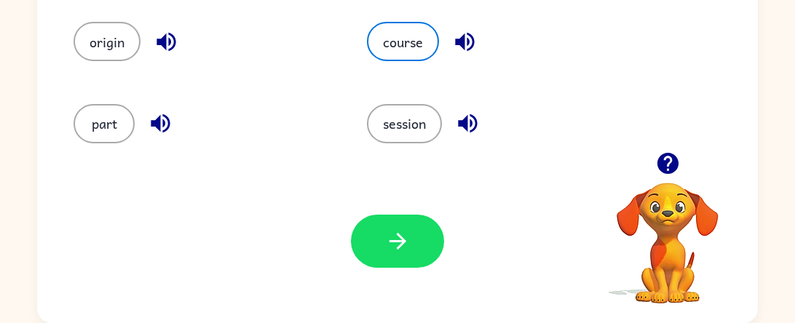
click at [386, 212] on div "Your browser must support playing .mp4 files to use Literably. Please try using…" at bounding box center [397, 242] width 721 height 164
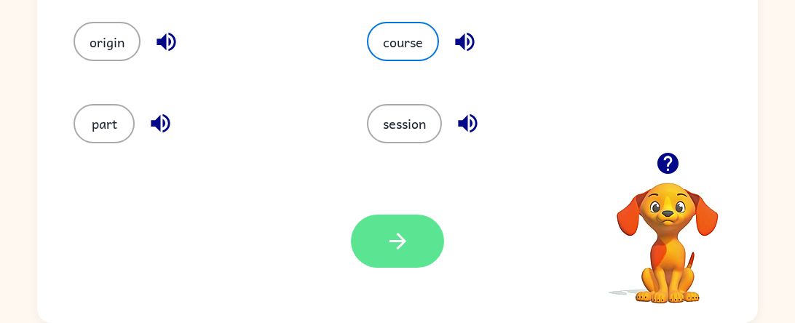
click at [403, 235] on icon "button" at bounding box center [397, 241] width 25 height 25
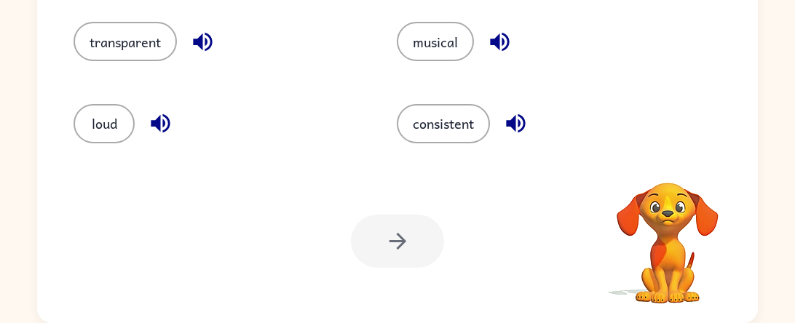
scroll to position [4, 0]
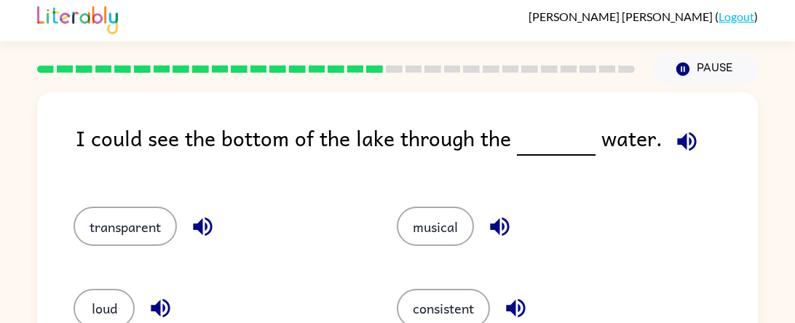
click at [679, 138] on icon "button" at bounding box center [686, 141] width 19 height 19
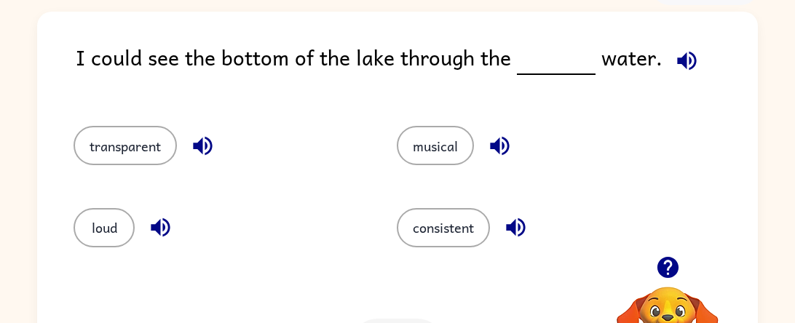
scroll to position [86, 0]
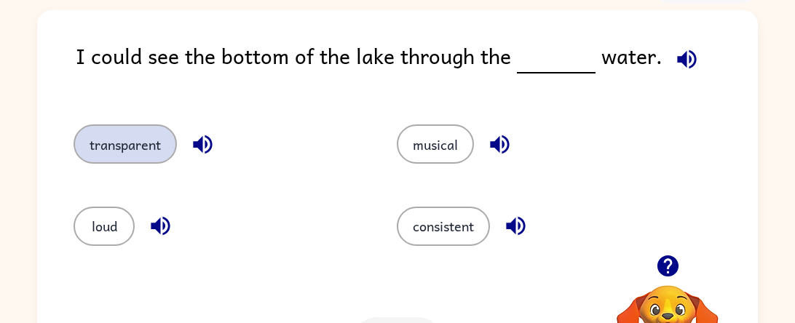
click at [154, 146] on button "transparent" at bounding box center [125, 144] width 103 height 39
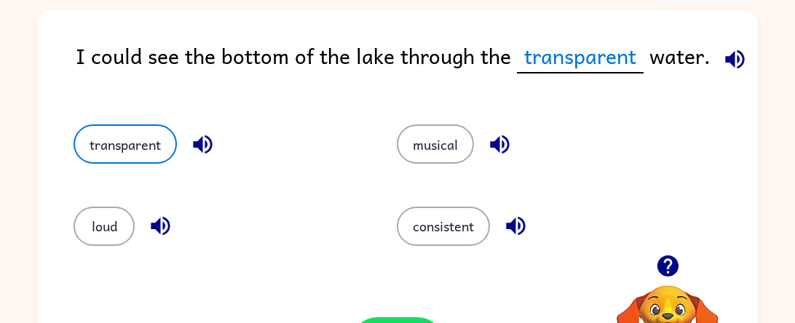
scroll to position [189, 0]
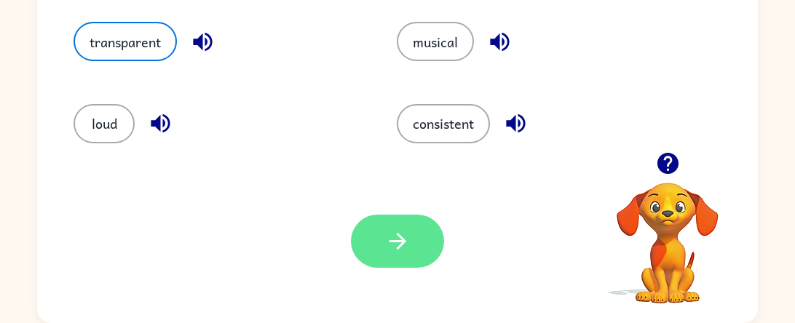
click at [427, 259] on button "button" at bounding box center [397, 241] width 93 height 53
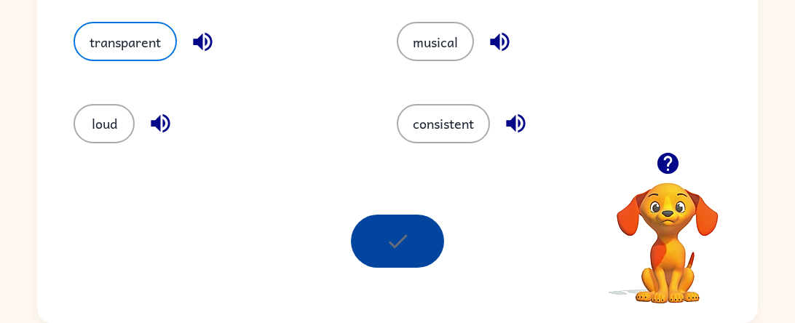
scroll to position [0, 0]
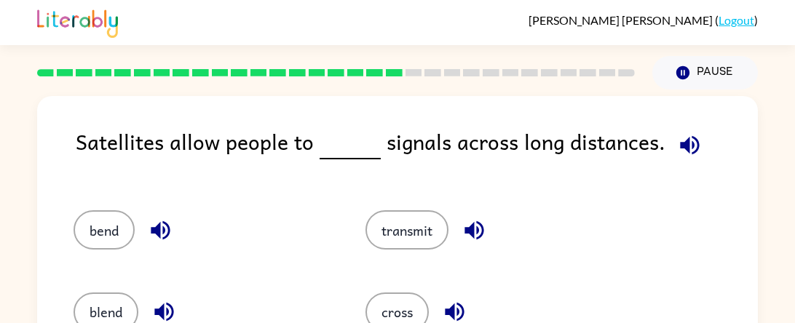
click at [684, 133] on icon "button" at bounding box center [689, 145] width 25 height 25
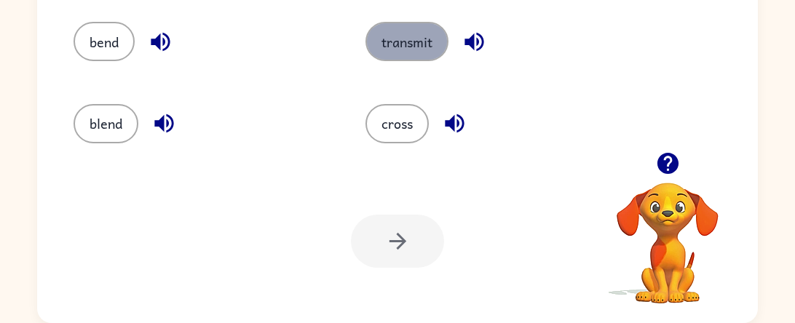
click at [396, 37] on button "transmit" at bounding box center [407, 41] width 83 height 39
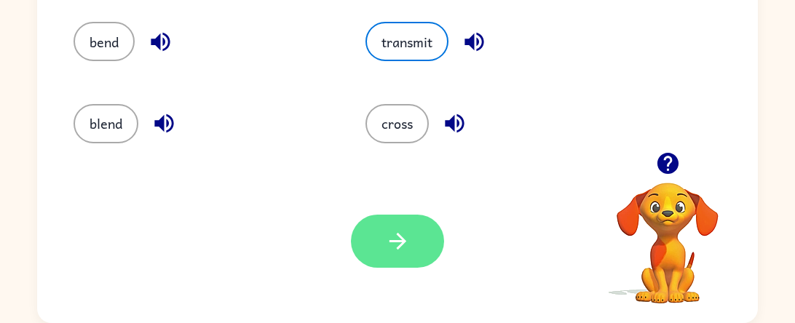
click at [410, 247] on icon "button" at bounding box center [397, 241] width 25 height 25
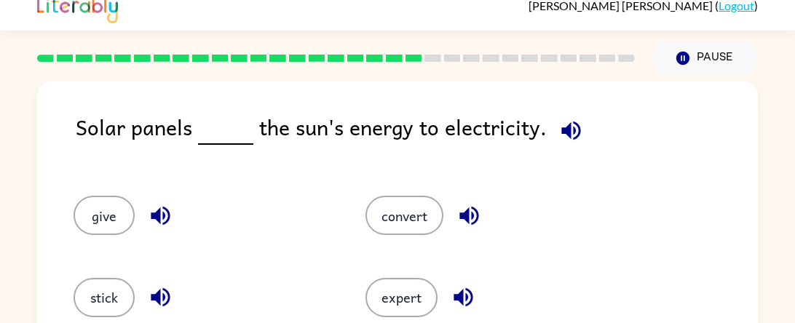
scroll to position [0, 0]
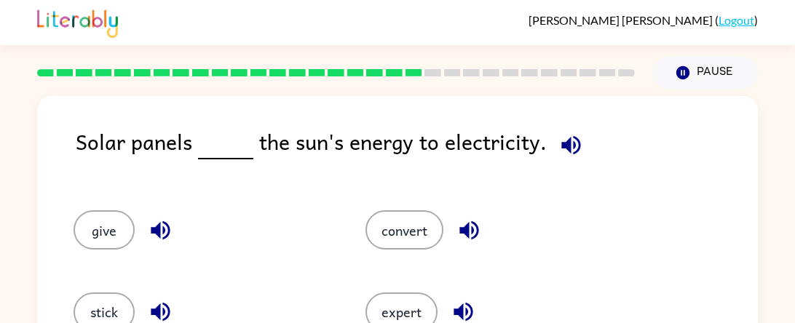
click at [565, 142] on icon "button" at bounding box center [571, 144] width 19 height 19
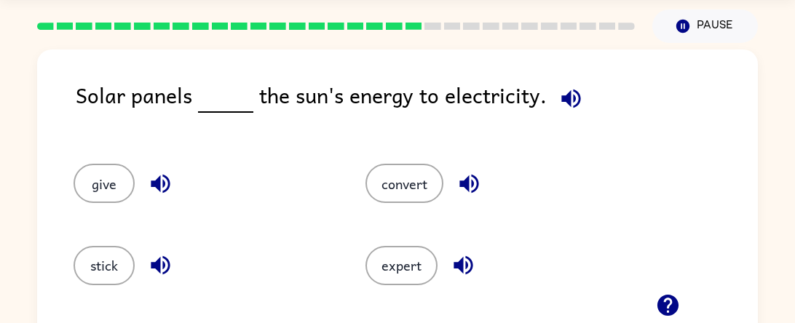
scroll to position [49, 0]
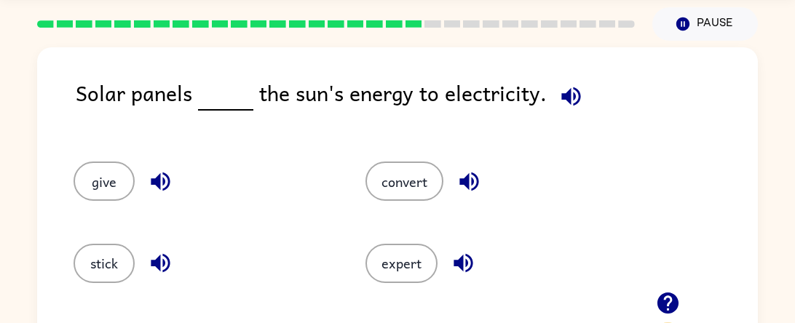
click at [84, 208] on div "give" at bounding box center [192, 175] width 292 height 82
click at [109, 186] on button "give" at bounding box center [104, 181] width 61 height 39
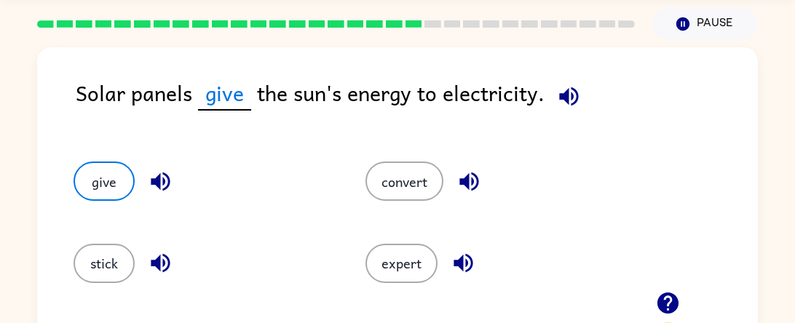
scroll to position [189, 0]
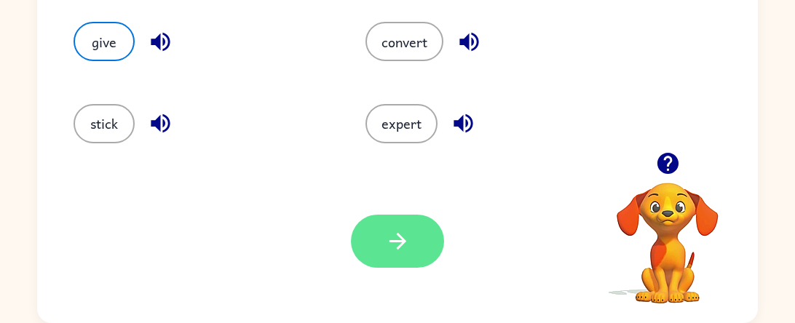
click at [415, 233] on button "button" at bounding box center [397, 241] width 93 height 53
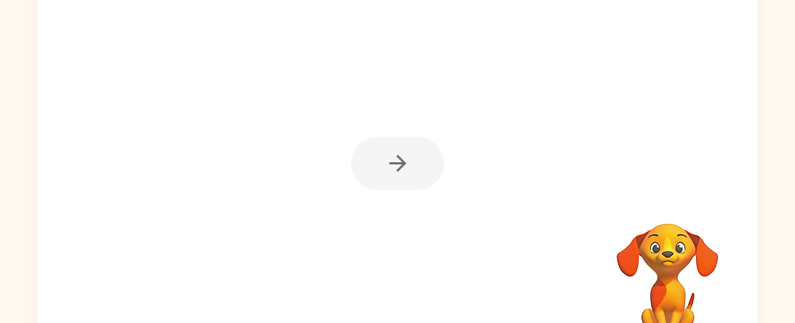
scroll to position [146, 0]
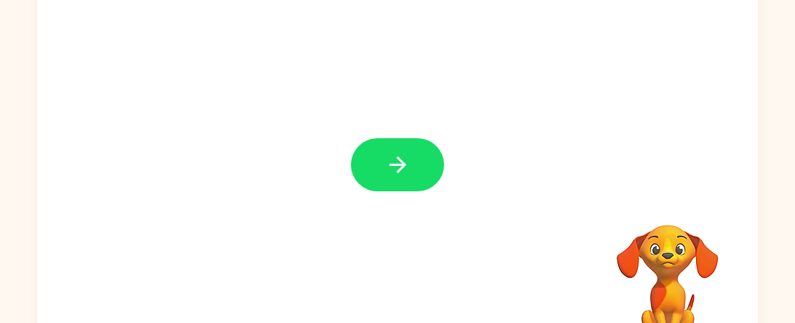
click at [411, 162] on button "button" at bounding box center [397, 164] width 93 height 53
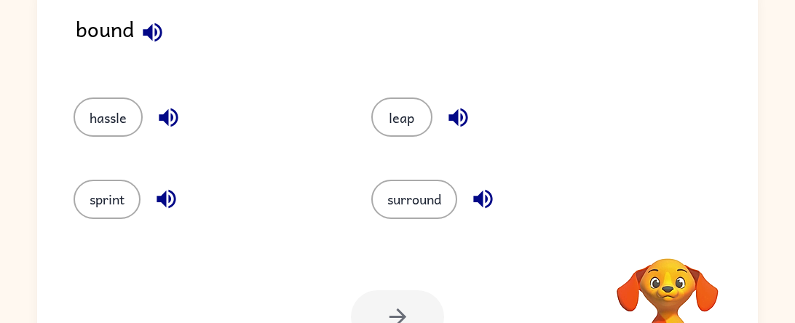
scroll to position [139, 0]
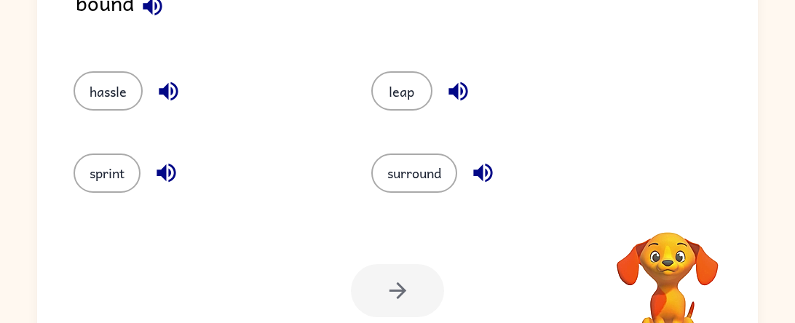
click at [156, 6] on icon "button" at bounding box center [152, 5] width 19 height 19
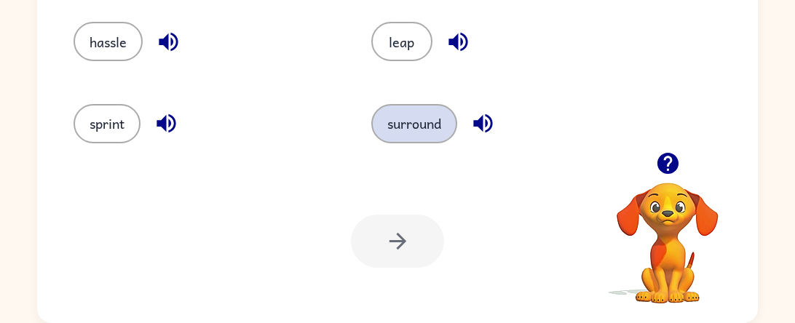
click at [412, 114] on button "surround" at bounding box center [414, 123] width 86 height 39
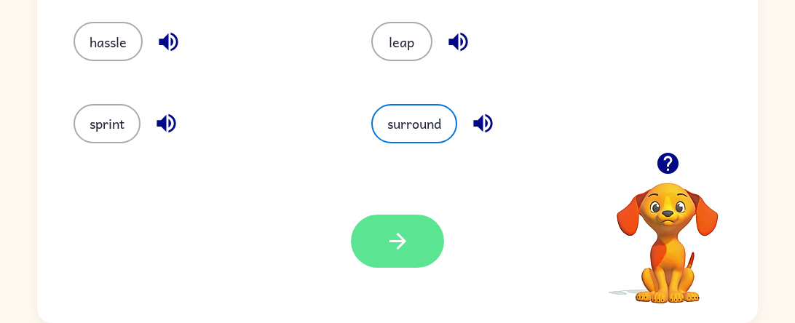
click at [395, 229] on icon "button" at bounding box center [397, 241] width 25 height 25
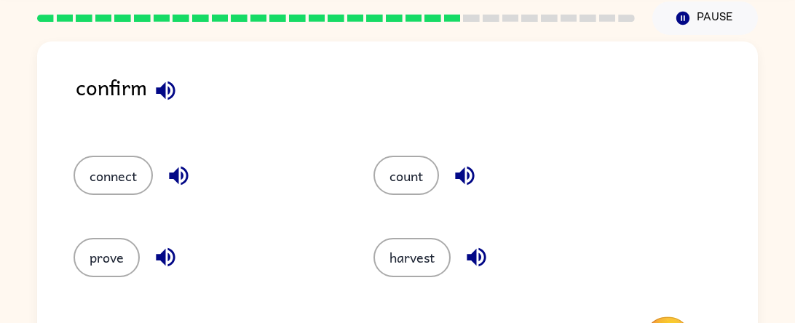
scroll to position [56, 0]
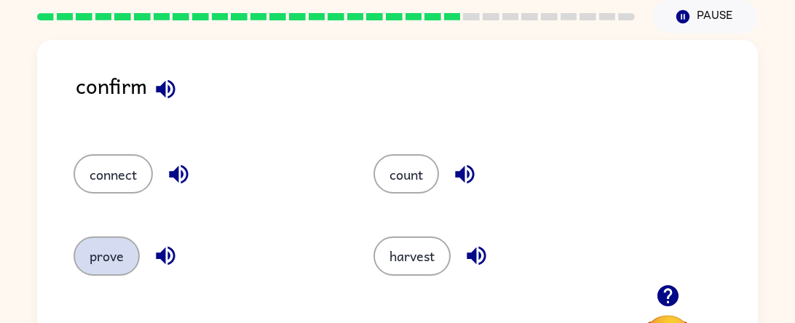
click at [109, 246] on button "prove" at bounding box center [107, 256] width 66 height 39
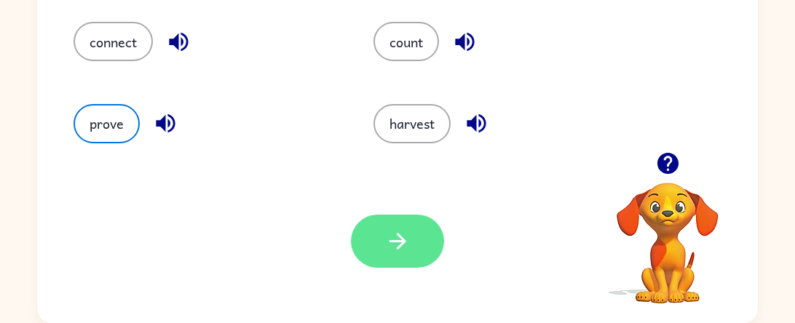
click at [403, 242] on icon "button" at bounding box center [397, 241] width 17 height 17
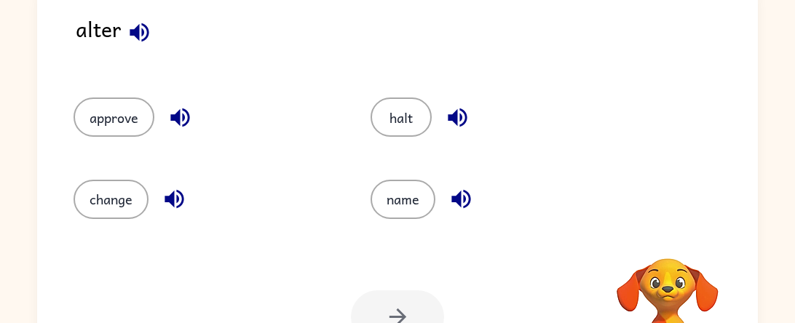
scroll to position [106, 0]
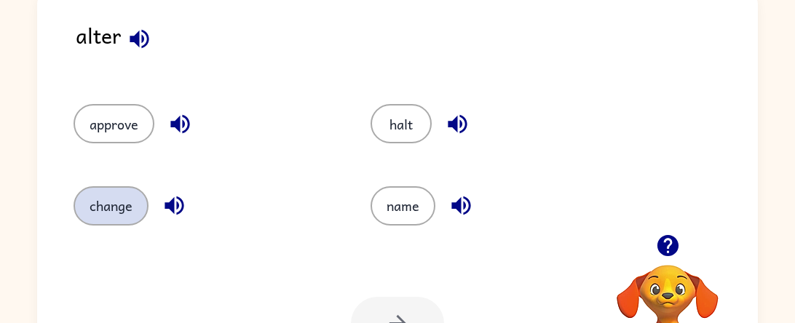
click at [83, 200] on button "change" at bounding box center [111, 205] width 75 height 39
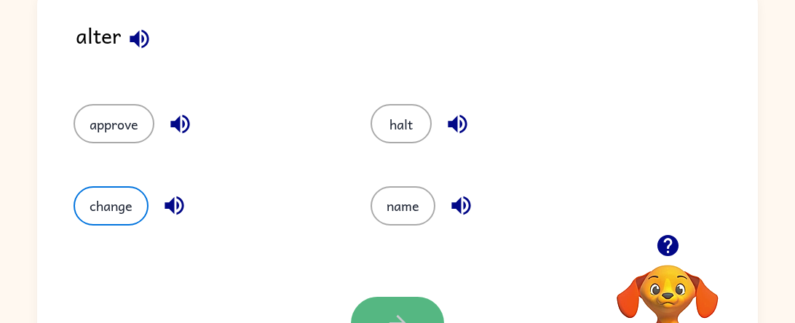
click at [364, 316] on button "button" at bounding box center [397, 323] width 93 height 53
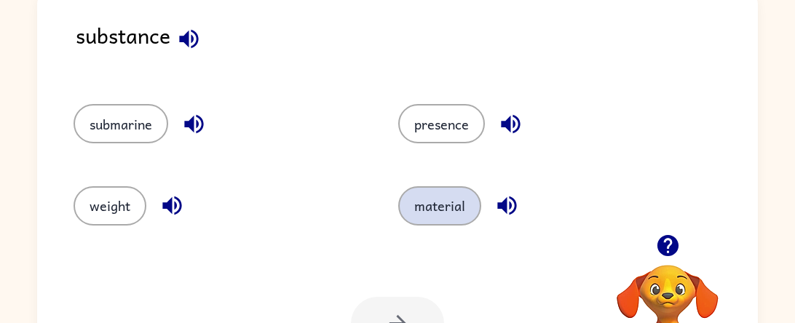
click at [457, 222] on button "material" at bounding box center [439, 205] width 83 height 39
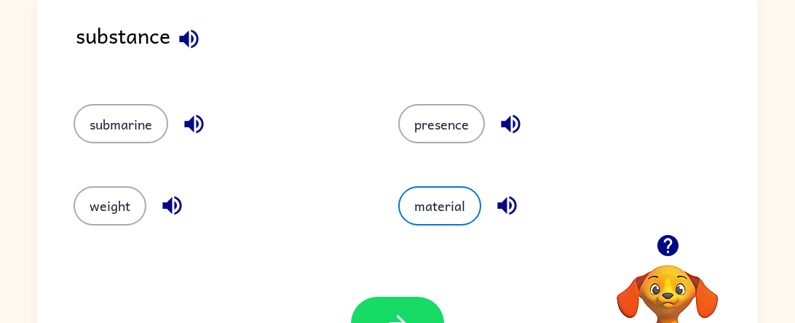
click at [386, 293] on div "Your browser must support playing .mp4 files to use Literably. Please try using…" at bounding box center [397, 324] width 721 height 164
click at [388, 296] on div "Your browser must support playing .mp4 files to use Literably. Please try using…" at bounding box center [397, 324] width 721 height 164
click at [386, 299] on button "button" at bounding box center [397, 323] width 93 height 53
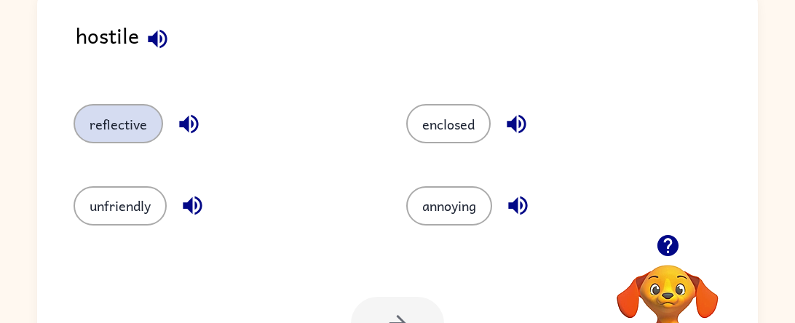
click at [114, 125] on button "reflective" at bounding box center [119, 123] width 90 height 39
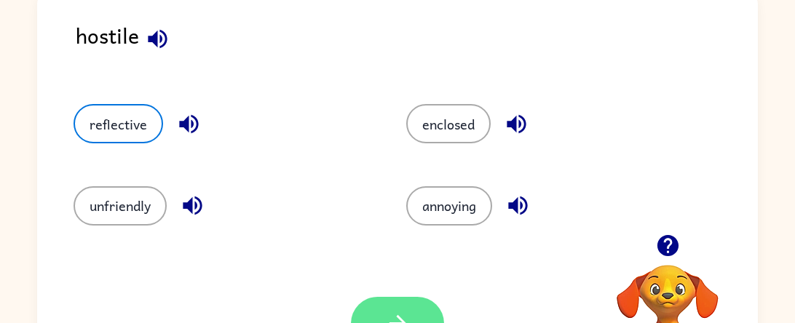
click at [390, 310] on button "button" at bounding box center [397, 323] width 93 height 53
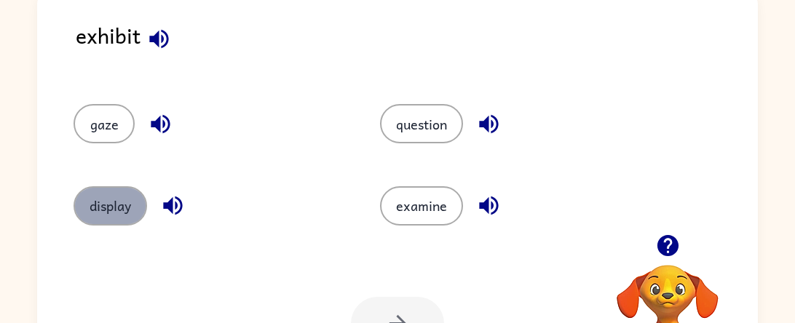
click at [94, 194] on button "display" at bounding box center [111, 205] width 74 height 39
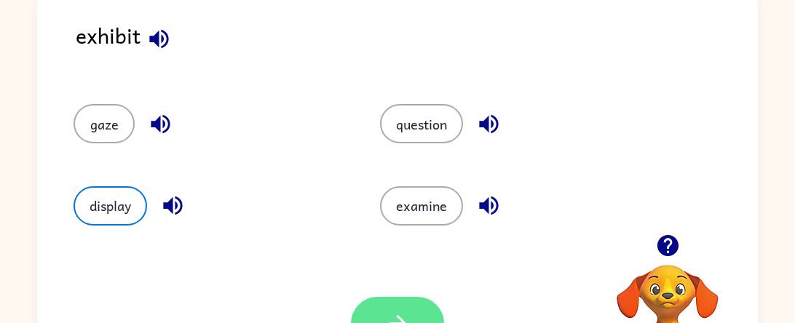
click at [407, 317] on icon "button" at bounding box center [397, 323] width 25 height 25
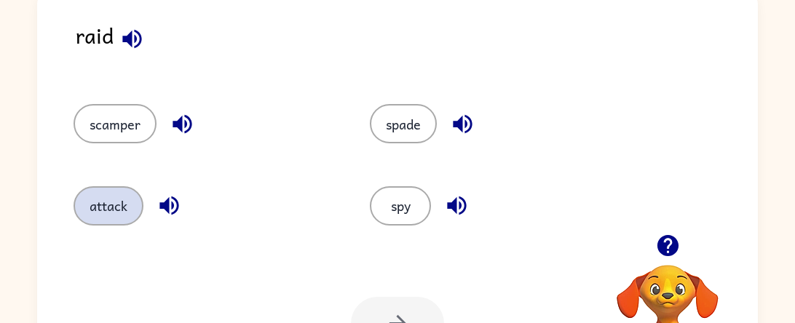
click at [83, 201] on button "attack" at bounding box center [109, 205] width 70 height 39
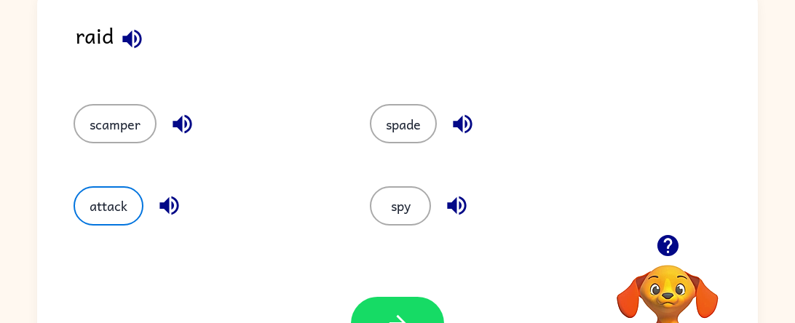
click at [374, 295] on div "Your browser must support playing .mp4 files to use Literably. Please try using…" at bounding box center [397, 324] width 721 height 164
click at [378, 302] on button "button" at bounding box center [397, 323] width 93 height 53
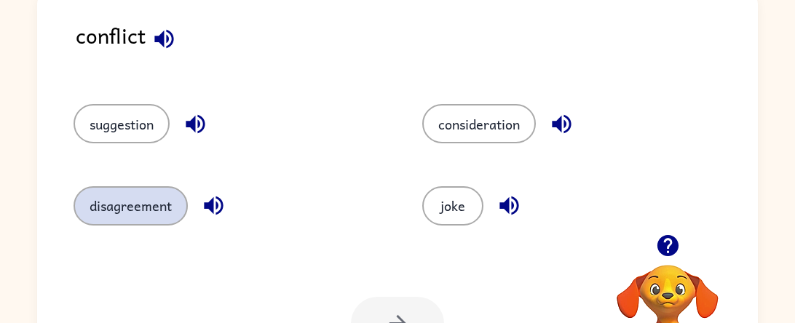
click at [136, 199] on button "disagreement" at bounding box center [131, 205] width 114 height 39
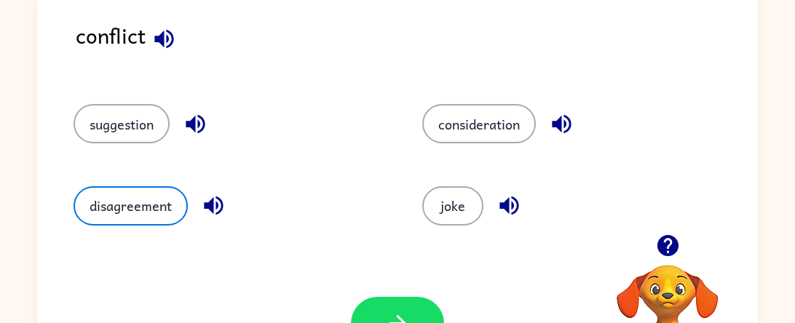
click at [409, 296] on div "Your browser must support playing .mp4 files to use Literably. Please try using…" at bounding box center [397, 324] width 721 height 164
click at [411, 299] on button "button" at bounding box center [397, 323] width 93 height 53
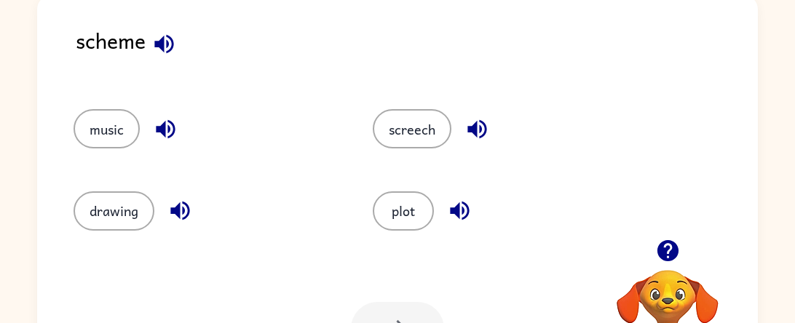
scroll to position [99, 0]
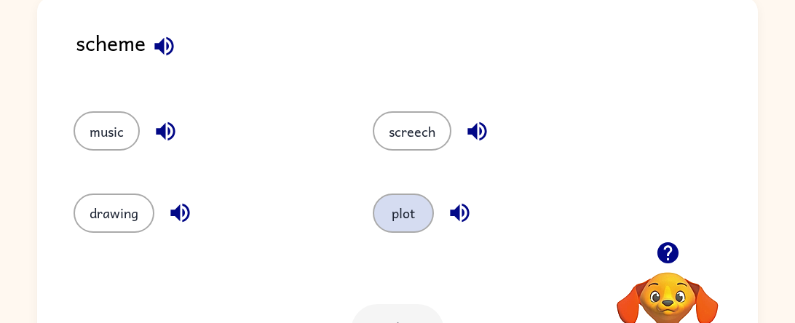
click at [418, 215] on button "plot" at bounding box center [403, 213] width 61 height 39
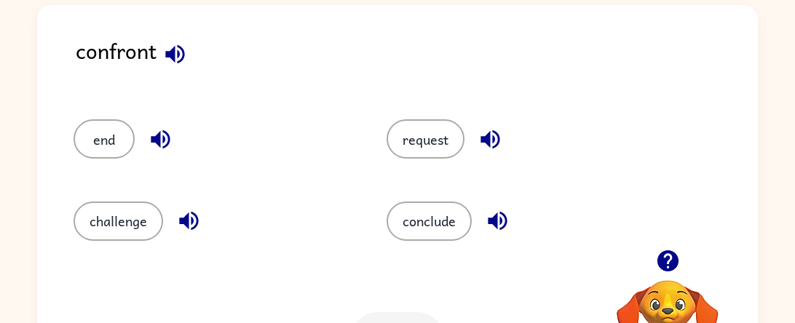
scroll to position [87, 0]
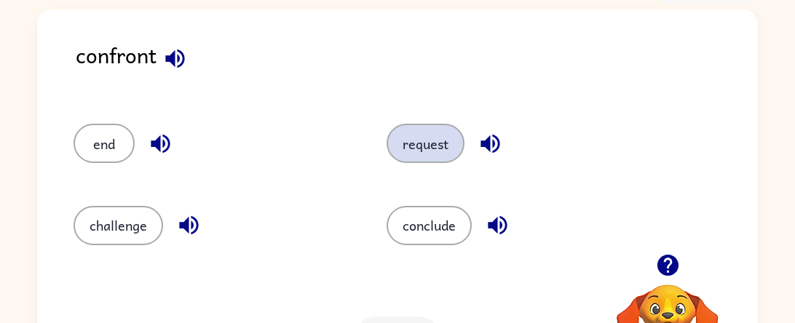
click at [419, 148] on button "request" at bounding box center [426, 143] width 78 height 39
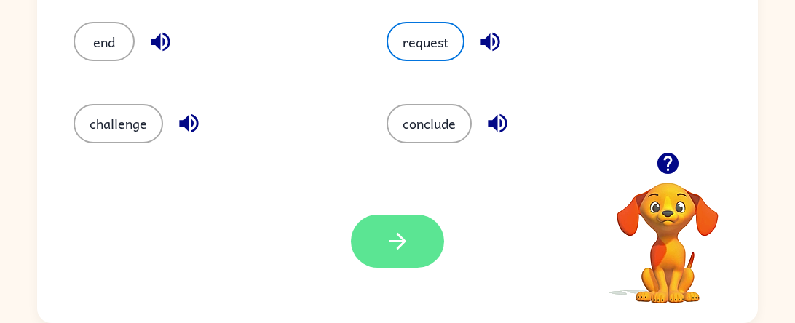
click at [362, 248] on button "button" at bounding box center [397, 241] width 93 height 53
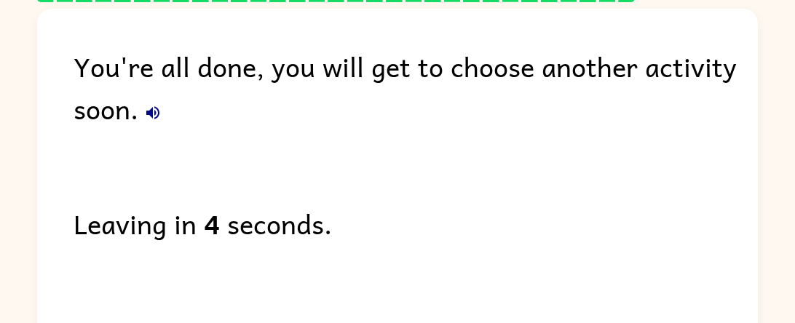
scroll to position [60, 0]
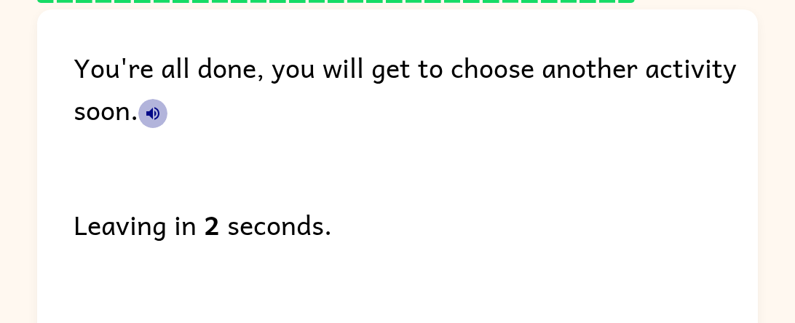
click at [152, 117] on icon "button" at bounding box center [152, 113] width 13 height 13
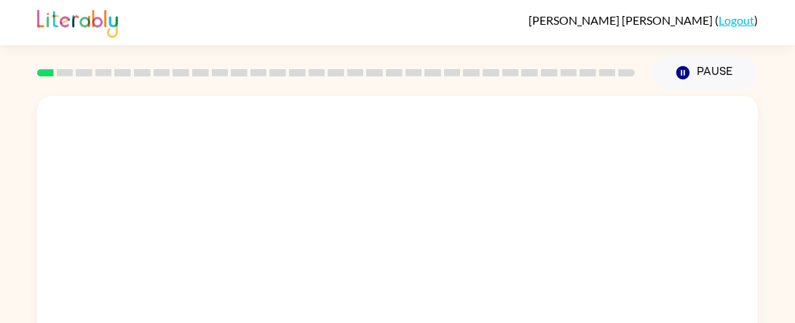
click at [176, 36] on div "Finn Kelsay ( Logout )" at bounding box center [397, 22] width 721 height 45
click at [155, 27] on div "Finn Kelsay ( Logout )" at bounding box center [397, 22] width 721 height 45
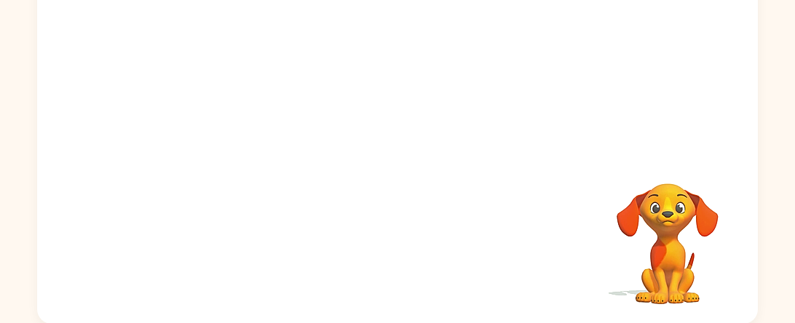
scroll to position [189, 0]
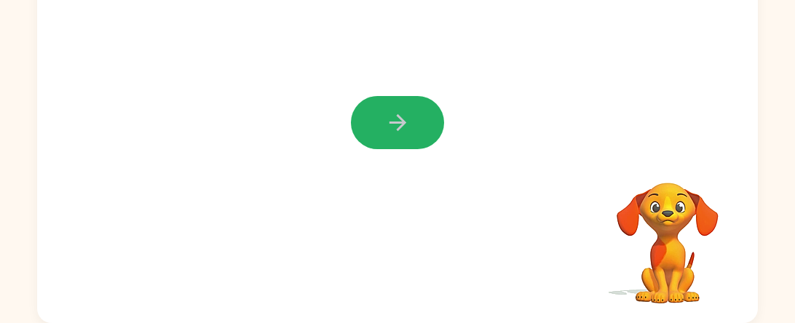
click at [395, 139] on button "button" at bounding box center [397, 122] width 93 height 53
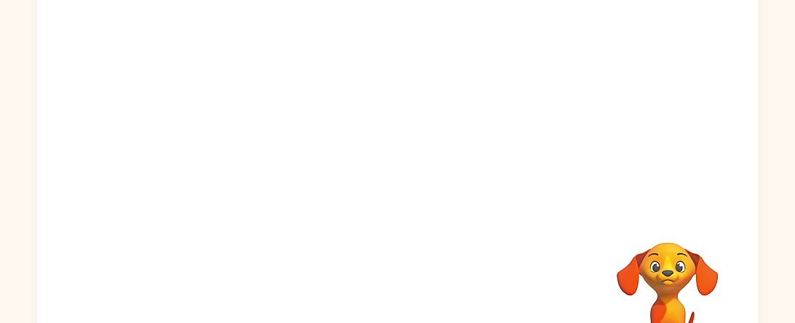
scroll to position [136, 0]
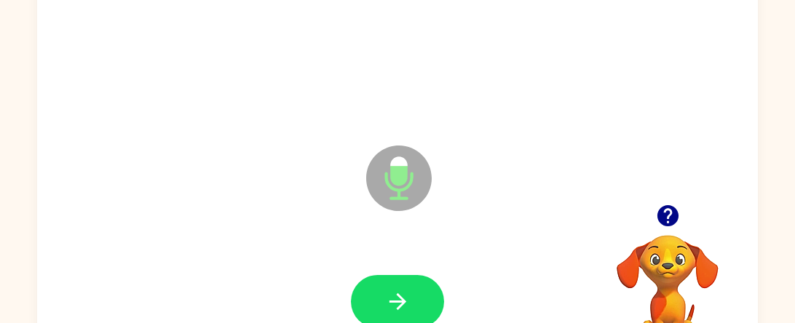
click at [791, 260] on div "Microphone The Microphone is here when it is your turn to talk Your browser mus…" at bounding box center [397, 164] width 795 height 422
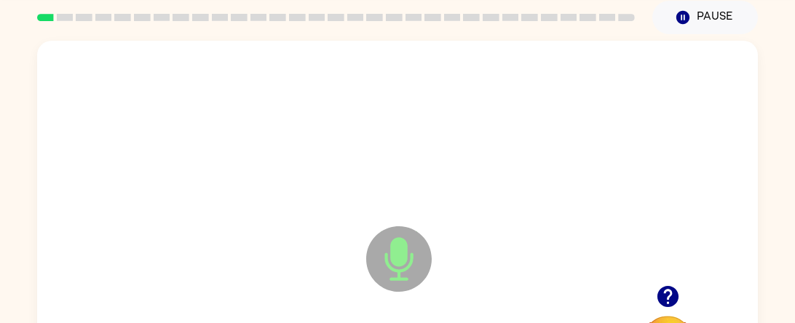
scroll to position [189, 0]
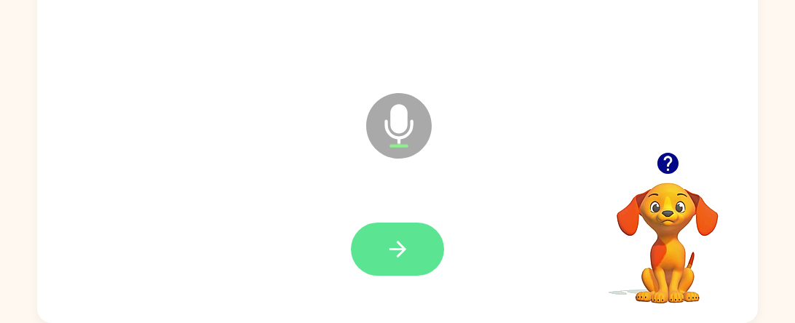
click at [421, 252] on button "button" at bounding box center [397, 249] width 93 height 53
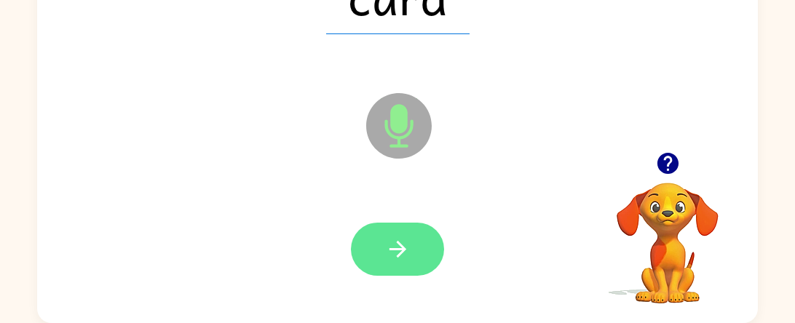
click at [397, 249] on icon "button" at bounding box center [397, 249] width 17 height 17
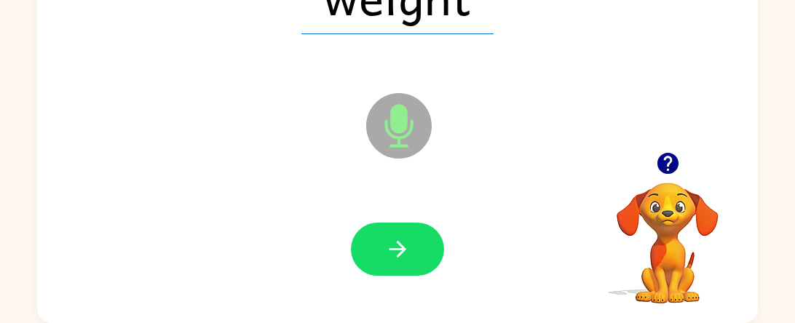
click at [397, 249] on icon "button" at bounding box center [397, 249] width 17 height 17
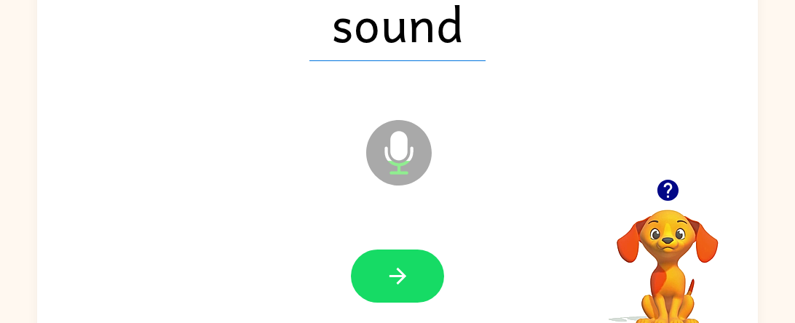
scroll to position [159, 0]
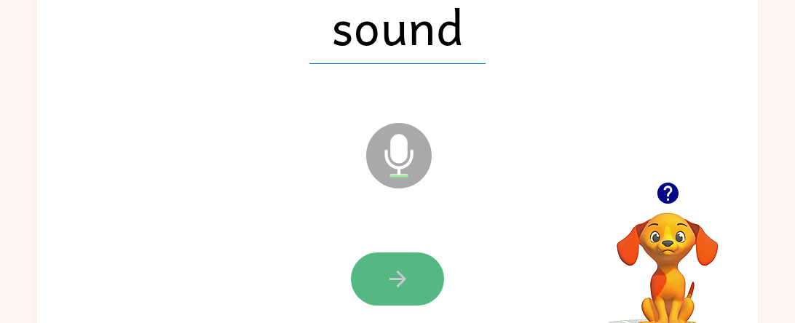
click at [401, 269] on icon "button" at bounding box center [397, 279] width 25 height 25
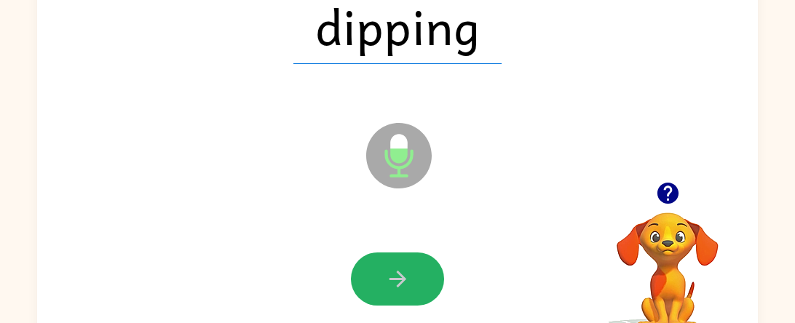
click at [401, 269] on icon "button" at bounding box center [397, 279] width 25 height 25
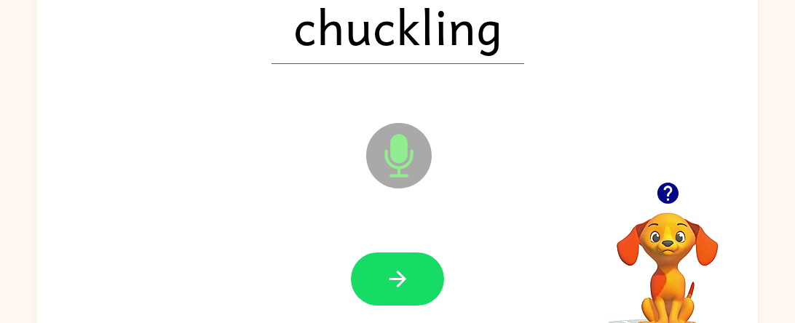
click at [401, 269] on icon "button" at bounding box center [397, 279] width 25 height 25
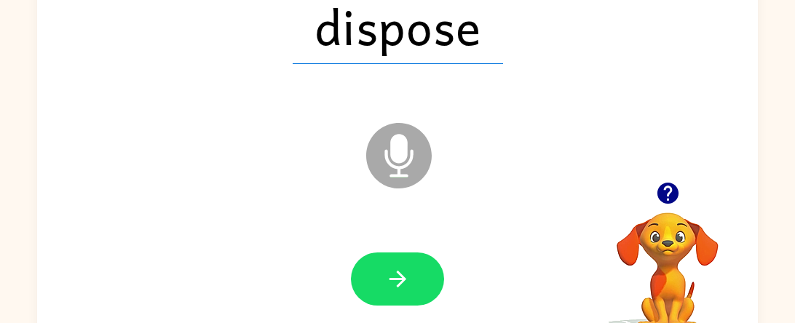
click at [401, 269] on icon "button" at bounding box center [397, 279] width 25 height 25
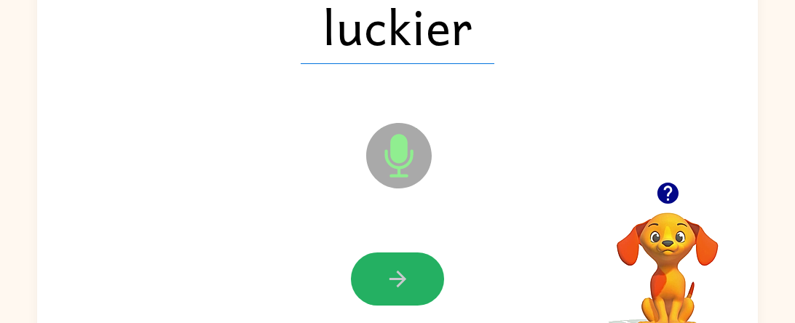
click at [401, 269] on icon "button" at bounding box center [397, 279] width 25 height 25
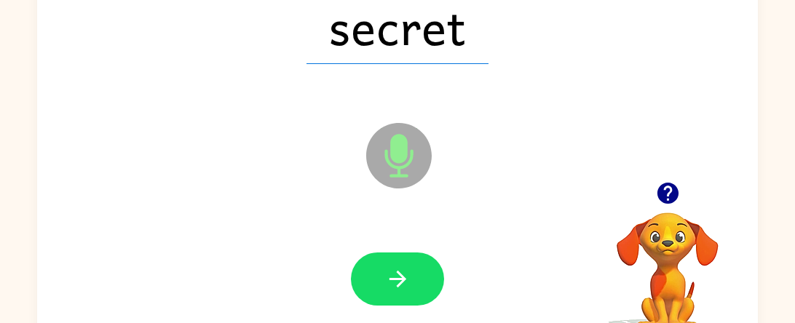
click at [401, 269] on icon "button" at bounding box center [397, 279] width 25 height 25
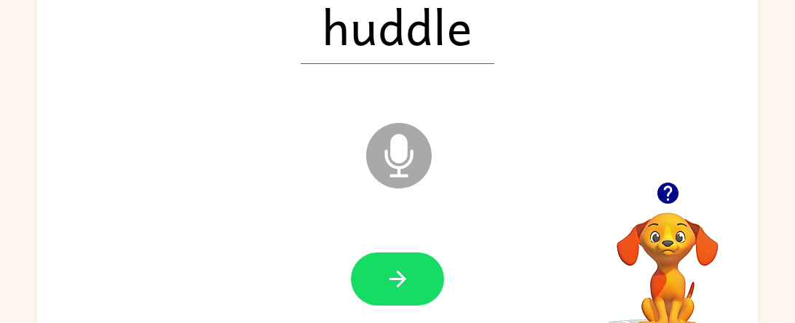
click at [401, 269] on icon "button" at bounding box center [397, 279] width 25 height 25
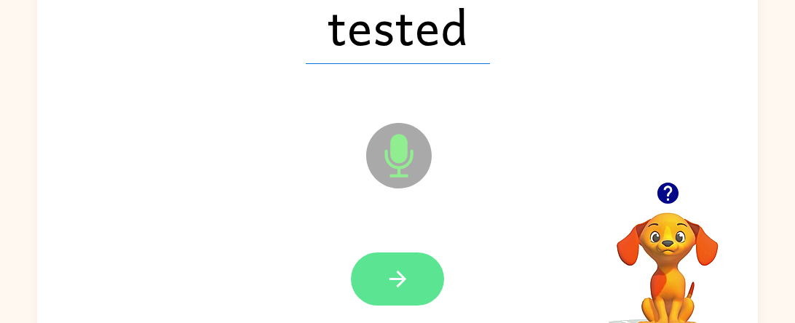
click at [401, 268] on icon "button" at bounding box center [397, 279] width 25 height 25
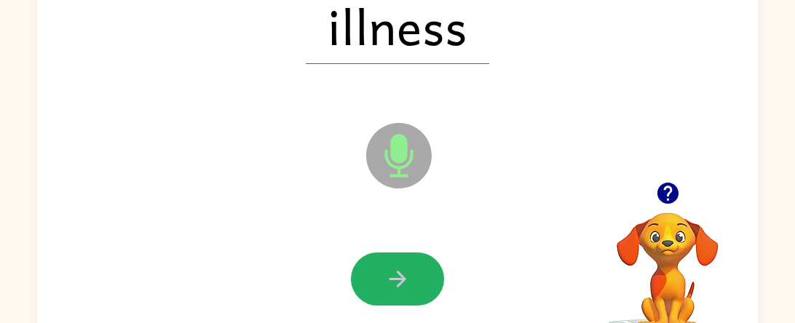
click at [401, 268] on icon "button" at bounding box center [397, 279] width 25 height 25
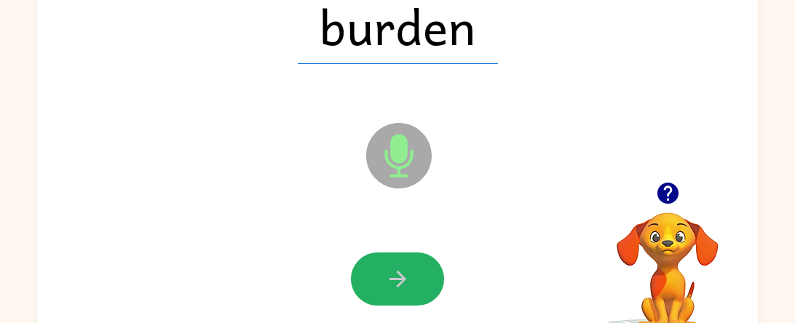
click at [401, 268] on icon "button" at bounding box center [397, 279] width 25 height 25
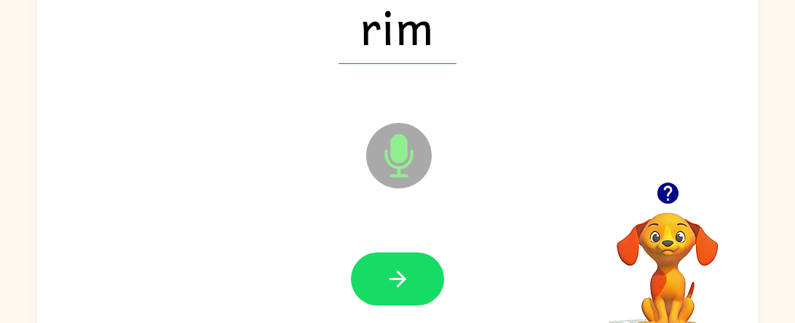
click at [401, 268] on icon "button" at bounding box center [397, 279] width 25 height 25
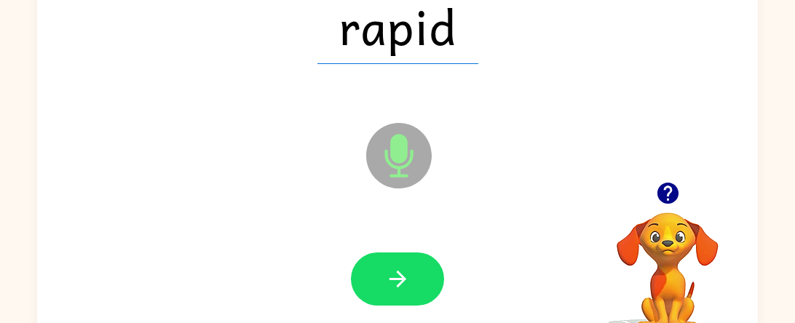
click at [401, 268] on icon "button" at bounding box center [397, 279] width 25 height 25
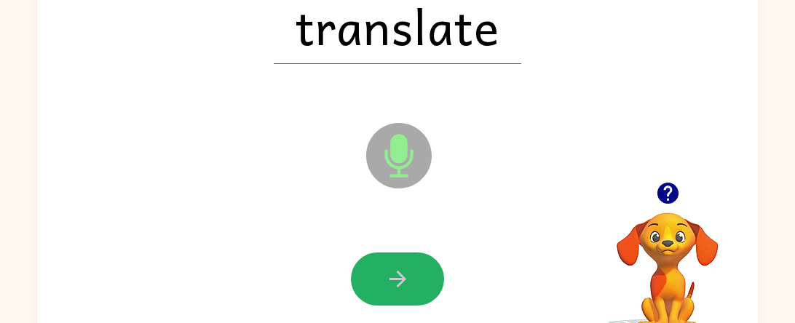
click at [401, 268] on icon "button" at bounding box center [397, 279] width 25 height 25
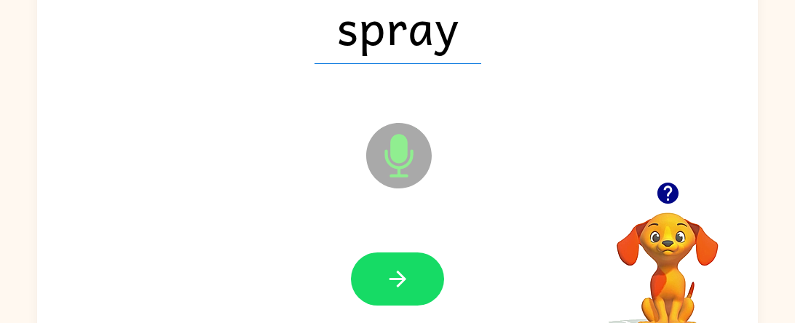
click at [401, 268] on icon "button" at bounding box center [397, 279] width 25 height 25
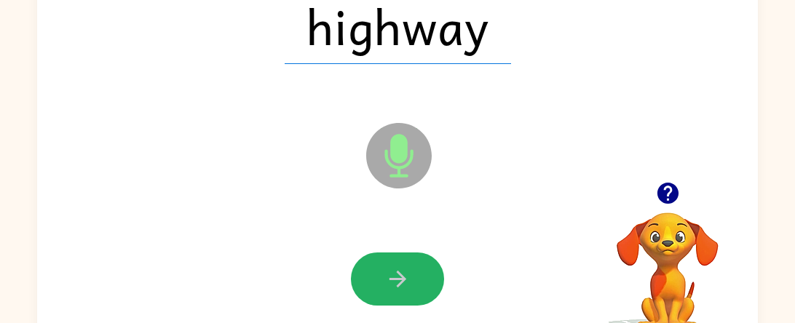
click at [401, 268] on icon "button" at bounding box center [397, 279] width 25 height 25
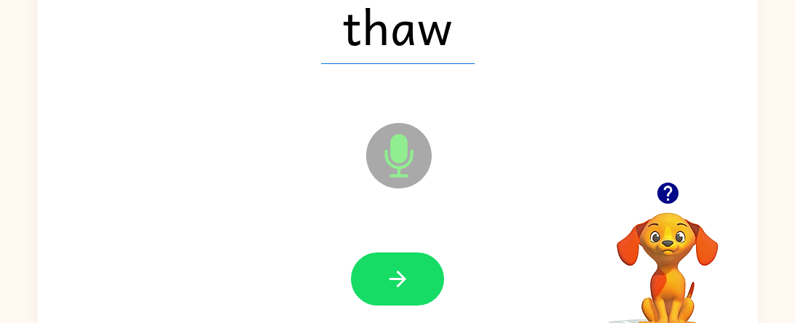
click at [401, 268] on icon "button" at bounding box center [397, 279] width 25 height 25
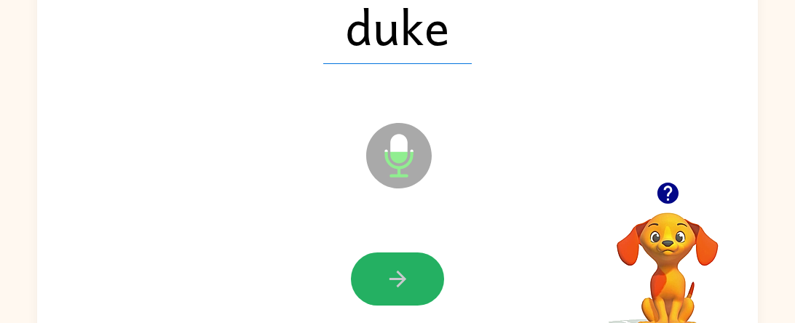
click at [401, 268] on icon "button" at bounding box center [397, 279] width 25 height 25
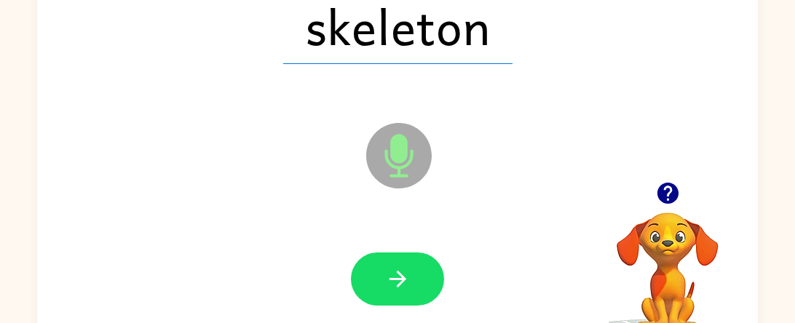
click at [401, 268] on icon "button" at bounding box center [397, 279] width 25 height 25
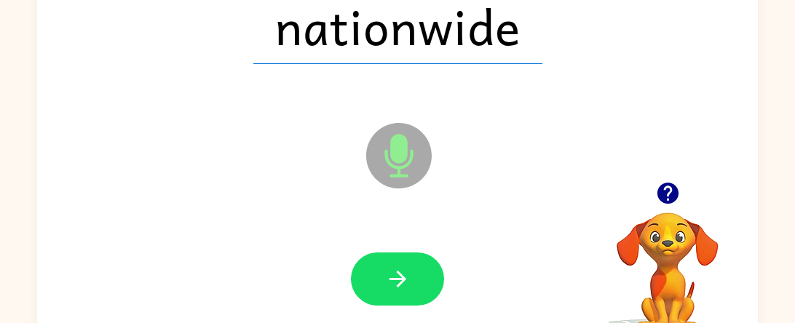
click at [401, 268] on icon "button" at bounding box center [397, 279] width 25 height 25
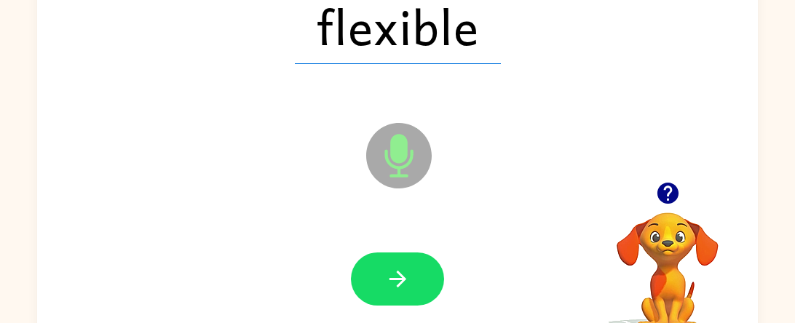
click at [401, 268] on icon "button" at bounding box center [397, 279] width 25 height 25
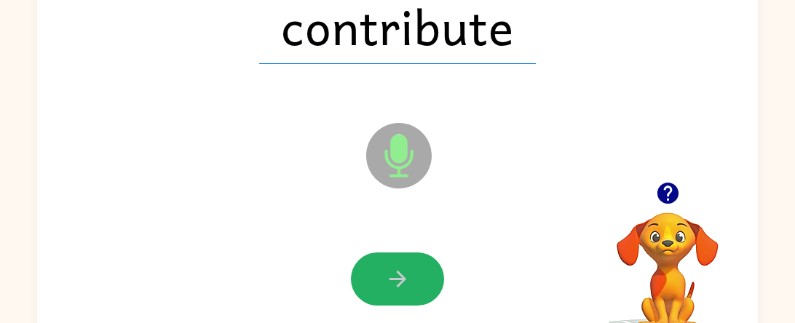
click at [401, 268] on icon "button" at bounding box center [397, 279] width 25 height 25
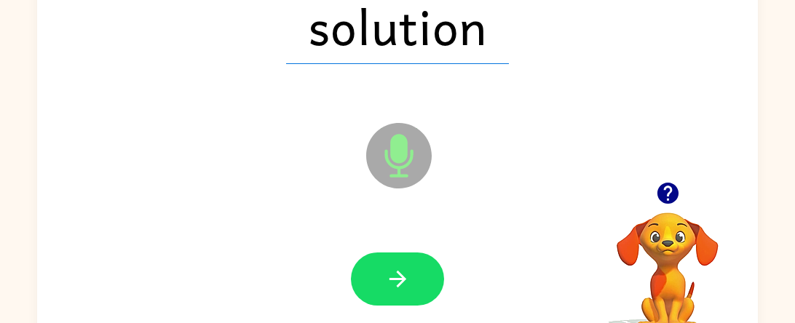
click at [401, 268] on icon "button" at bounding box center [397, 279] width 25 height 25
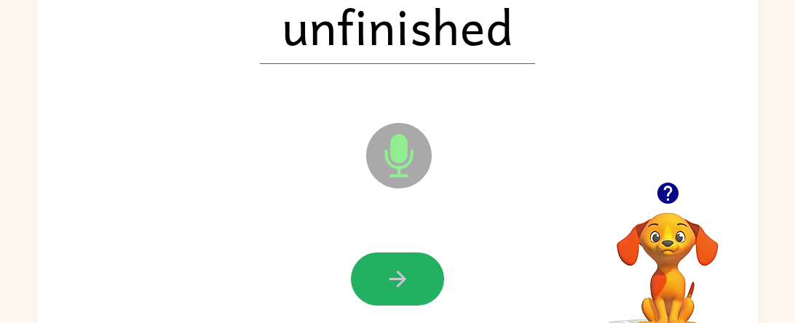
click at [401, 268] on icon "button" at bounding box center [397, 279] width 25 height 25
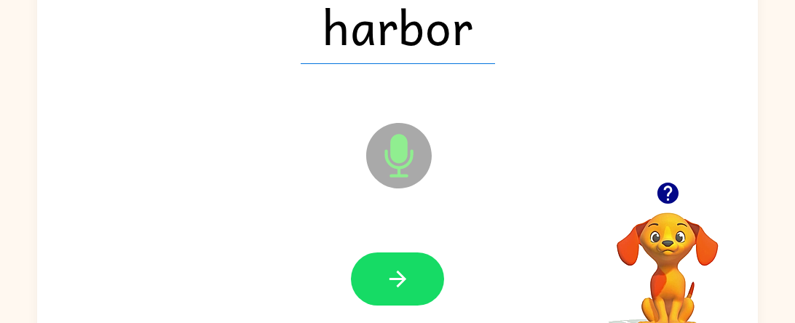
click at [401, 268] on icon "button" at bounding box center [397, 279] width 25 height 25
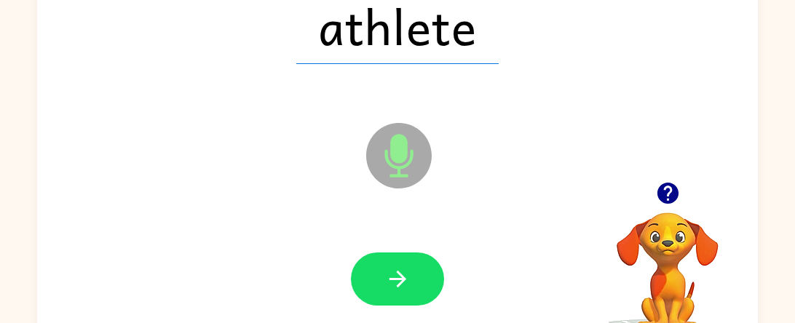
click at [401, 268] on icon "button" at bounding box center [397, 279] width 25 height 25
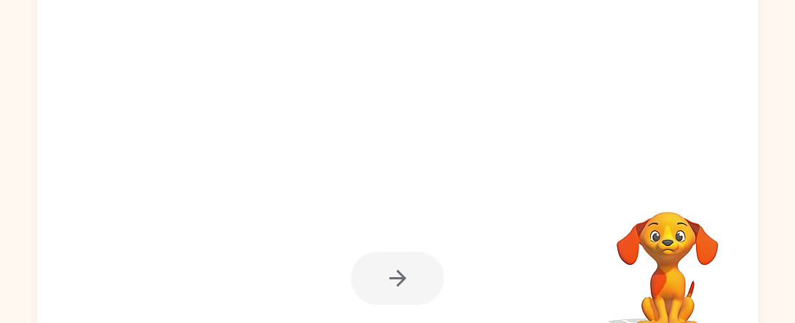
scroll to position [171, 0]
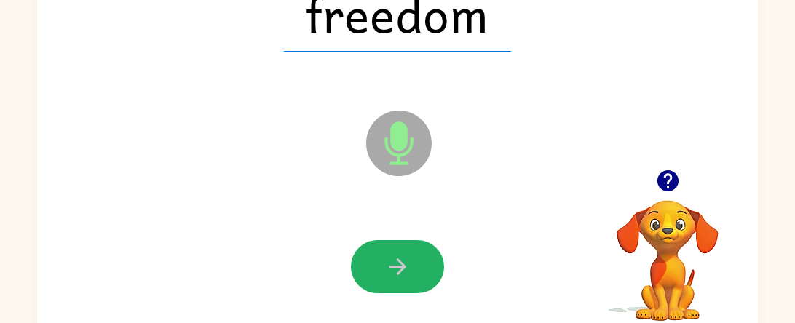
click at [401, 268] on icon "button" at bounding box center [397, 266] width 25 height 25
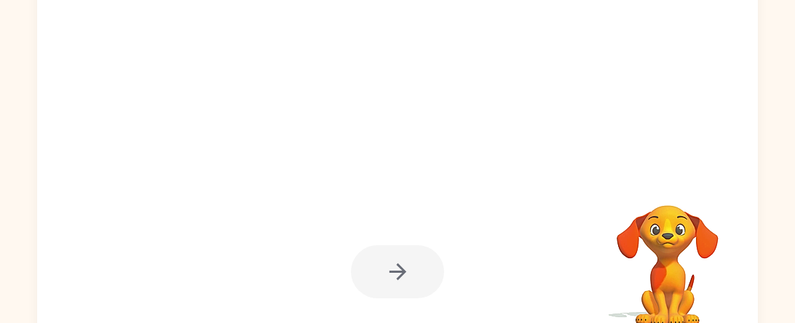
scroll to position [165, 0]
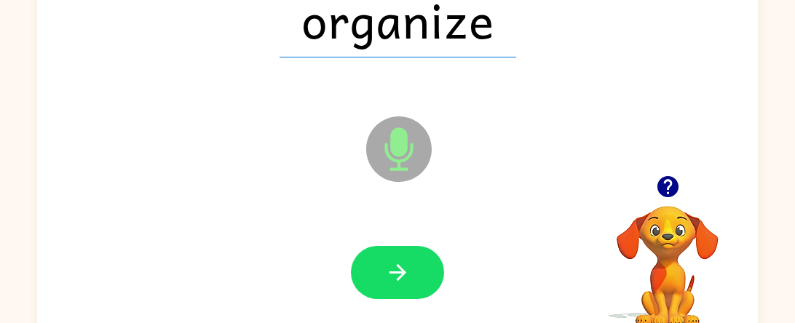
click at [401, 268] on icon "button" at bounding box center [397, 272] width 17 height 17
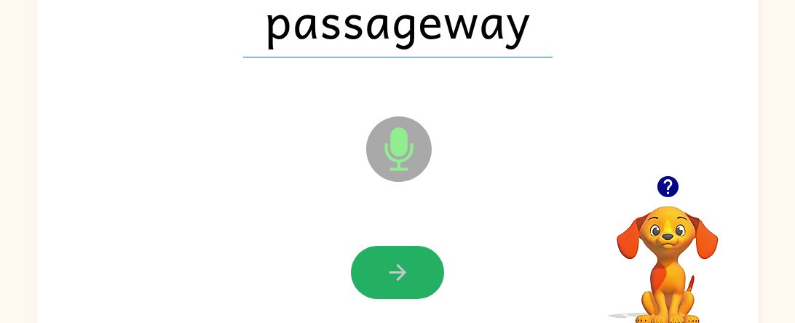
click at [401, 268] on icon "button" at bounding box center [397, 272] width 17 height 17
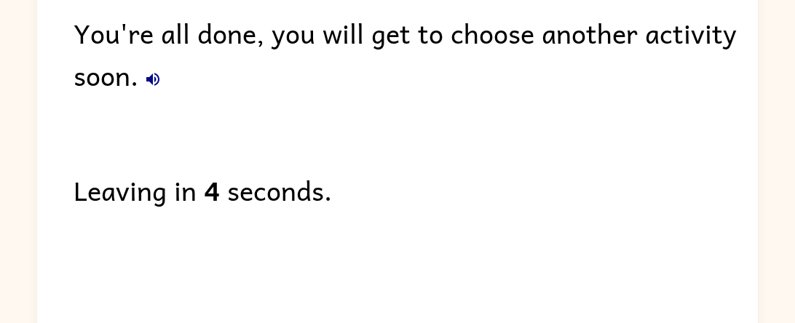
scroll to position [93, 0]
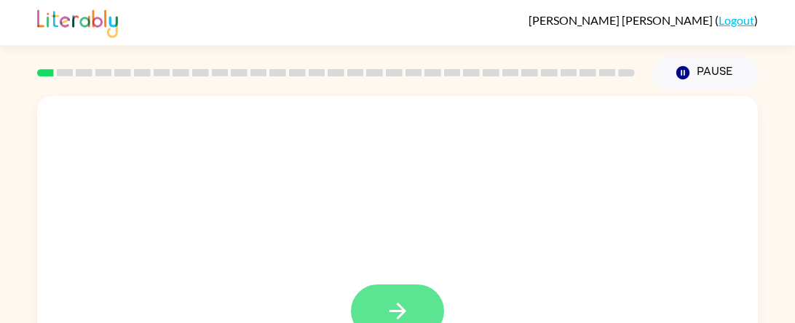
click at [390, 304] on icon "button" at bounding box center [397, 311] width 25 height 25
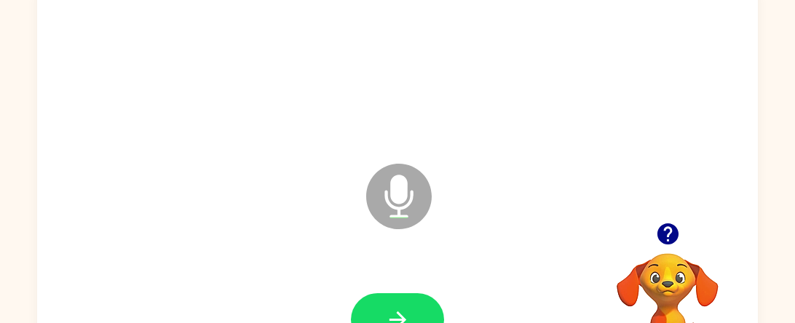
scroll to position [117, 0]
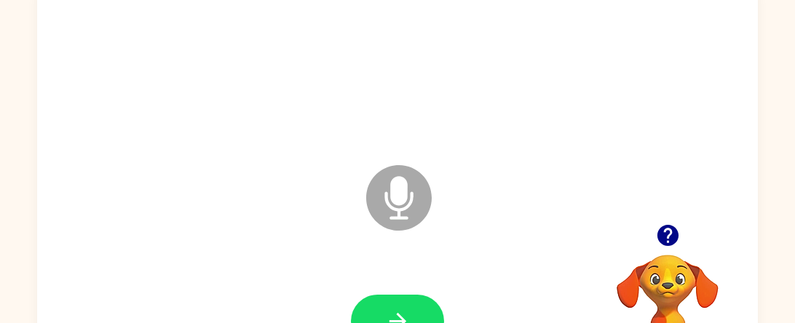
click at [389, 312] on icon "button" at bounding box center [397, 321] width 25 height 25
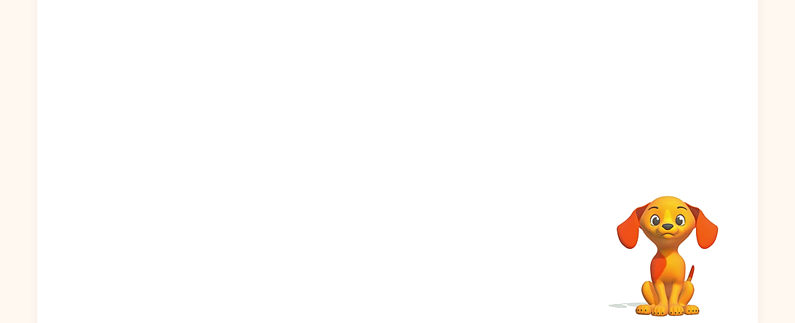
scroll to position [176, 0]
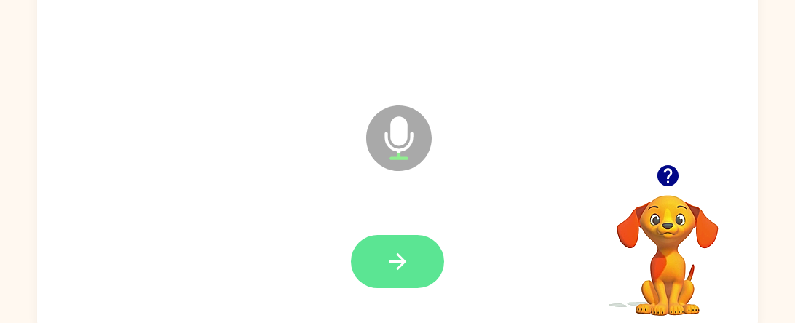
click at [403, 279] on button "button" at bounding box center [397, 261] width 93 height 53
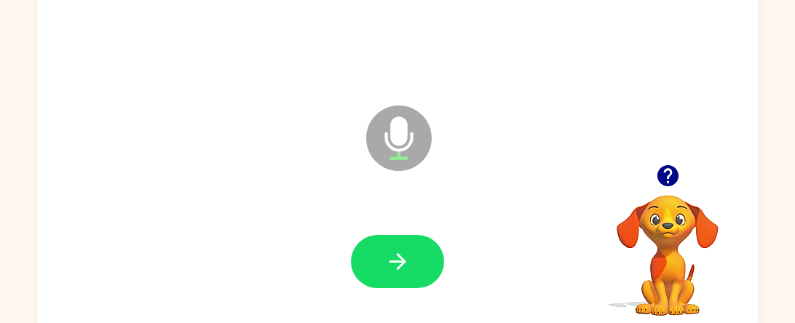
click at [404, 273] on icon "button" at bounding box center [397, 261] width 25 height 25
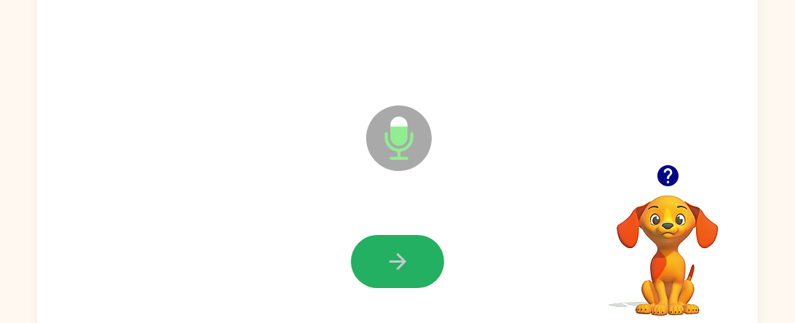
click at [404, 273] on icon "button" at bounding box center [397, 261] width 25 height 25
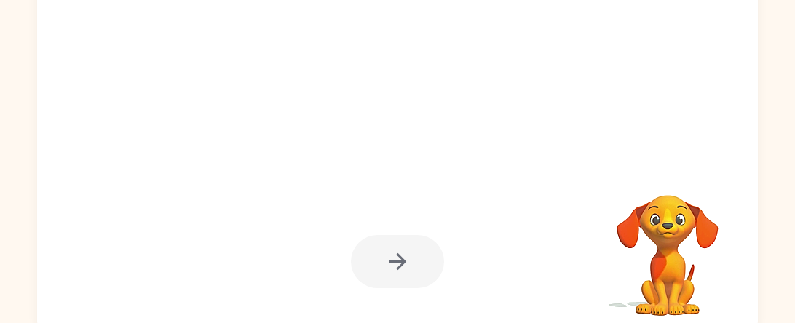
click at [404, 273] on div at bounding box center [397, 261] width 93 height 53
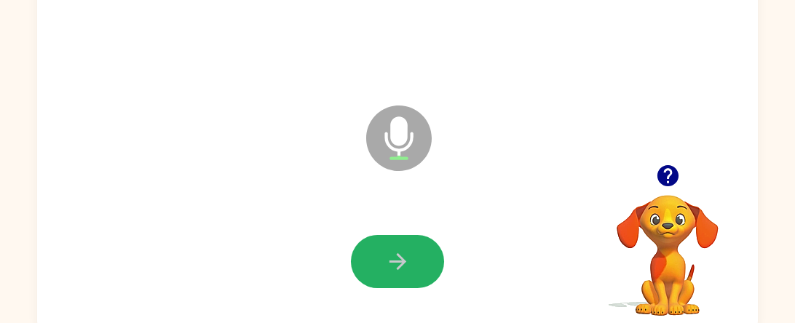
click at [404, 273] on icon "button" at bounding box center [397, 261] width 25 height 25
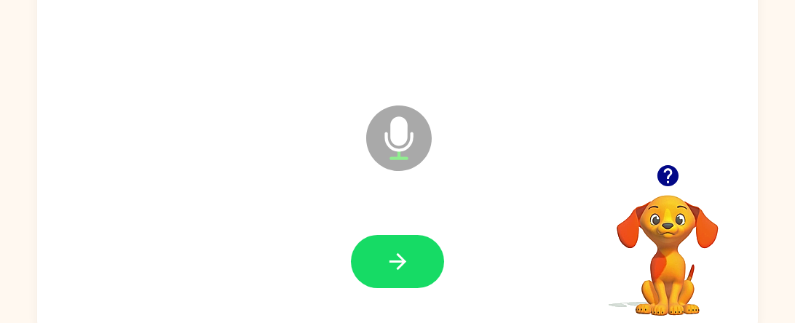
click at [404, 273] on icon "button" at bounding box center [397, 261] width 25 height 25
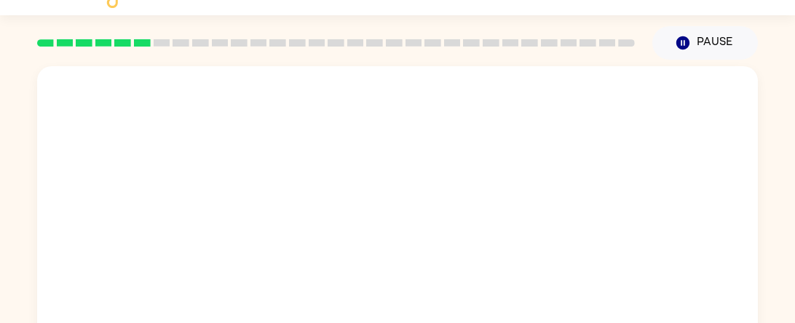
scroll to position [0, 0]
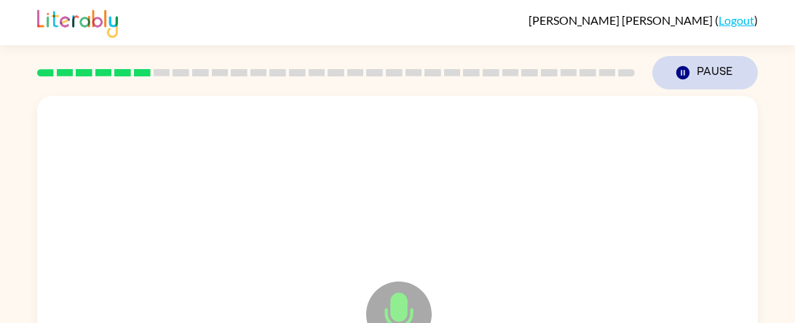
click at [714, 79] on button "Pause Pause" at bounding box center [706, 73] width 106 height 34
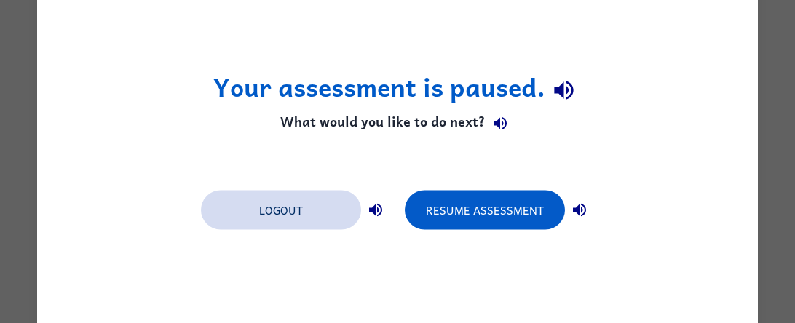
click at [297, 210] on button "Logout" at bounding box center [281, 210] width 160 height 39
